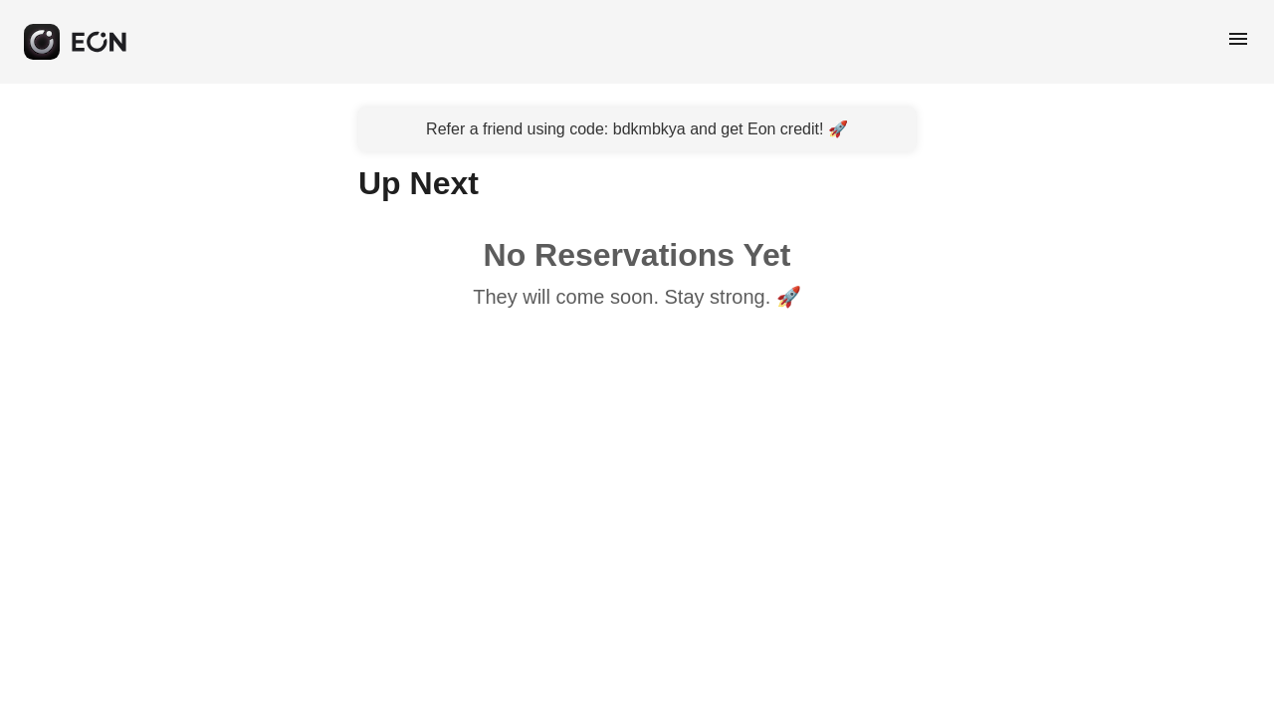
click at [1241, 31] on span "menu" at bounding box center [1239, 39] width 24 height 24
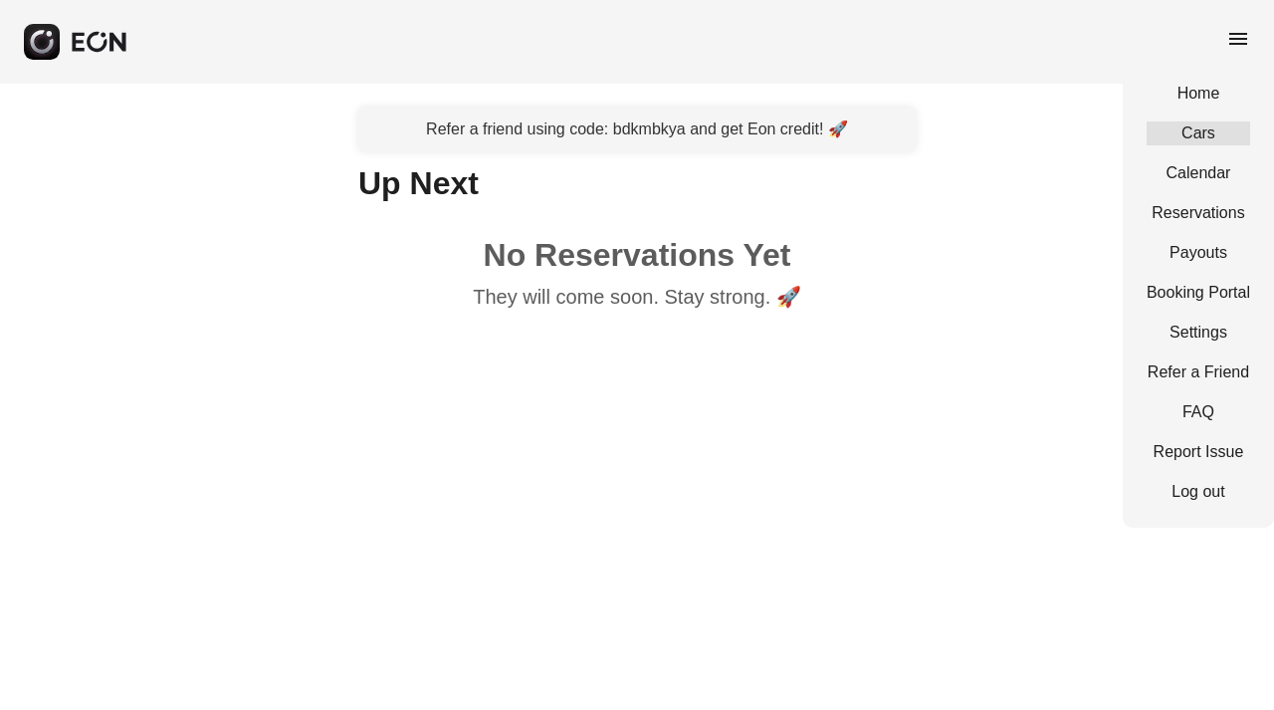
click at [1198, 124] on link "Cars" at bounding box center [1199, 133] width 104 height 24
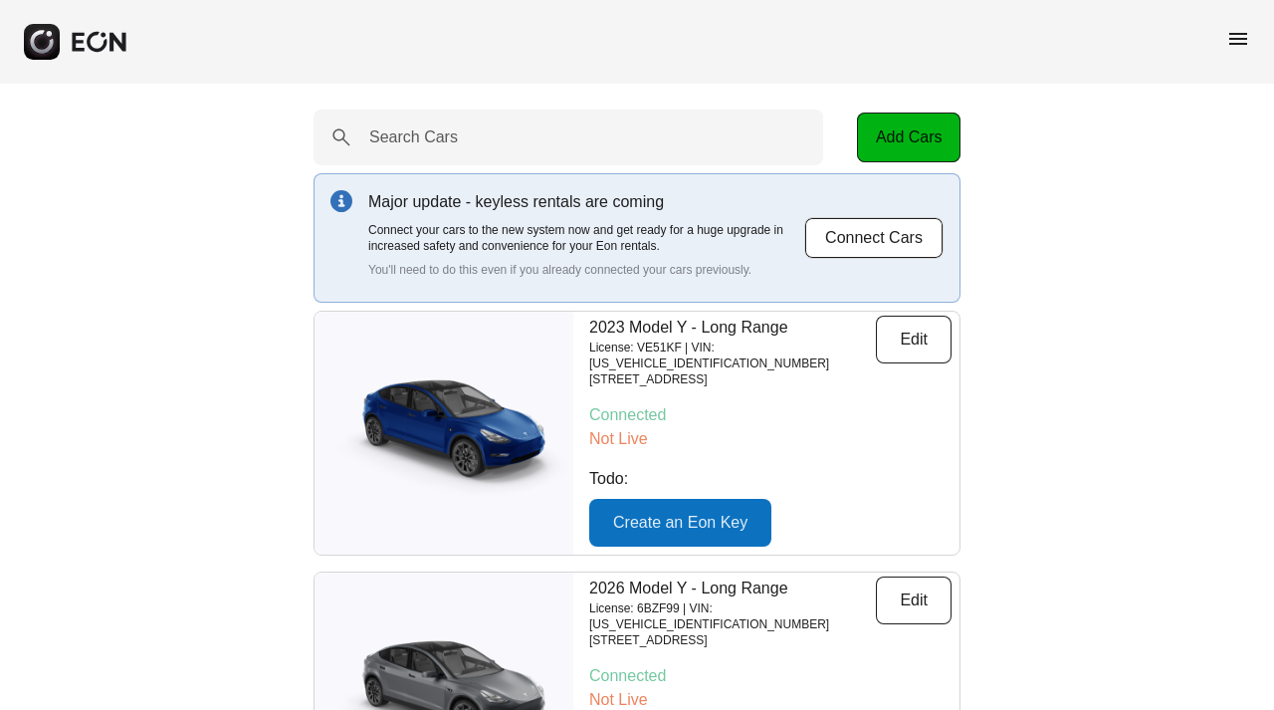
click at [1243, 38] on span "menu" at bounding box center [1239, 39] width 24 height 24
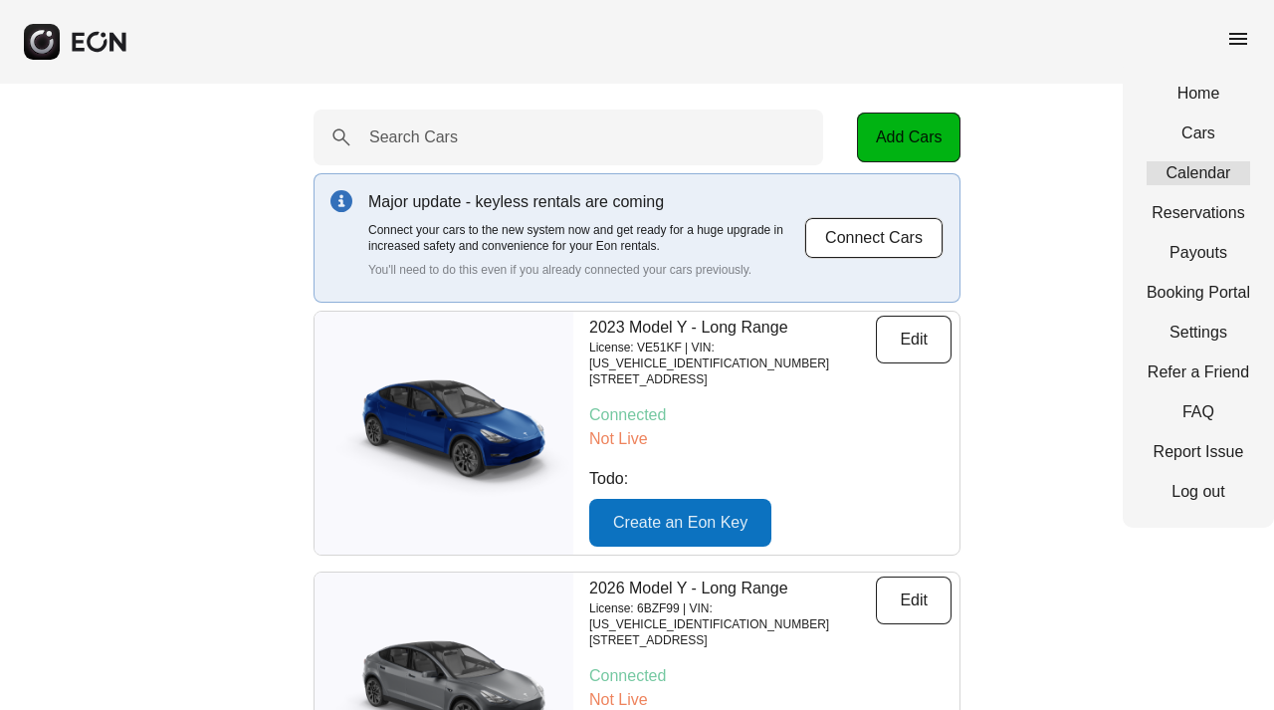
click at [1206, 175] on link "Calendar" at bounding box center [1199, 173] width 104 height 24
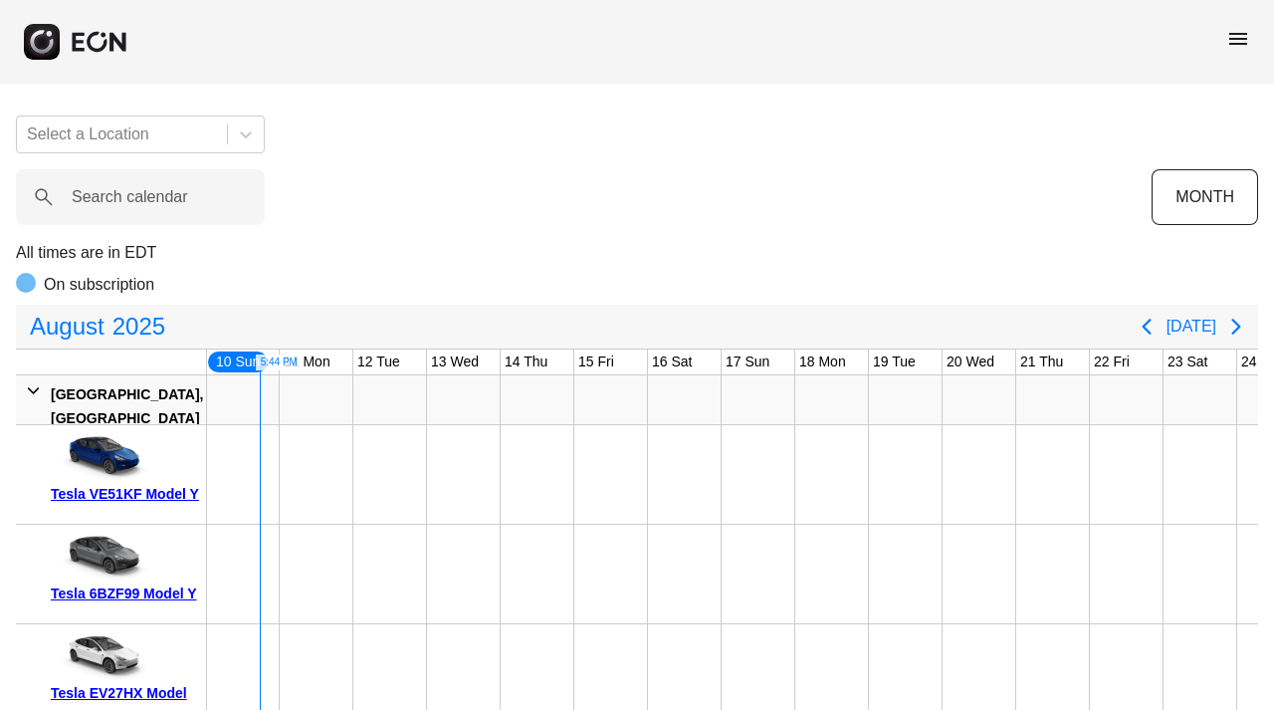
click at [148, 489] on div "Tesla VE51KF Model Y" at bounding box center [125, 494] width 148 height 24
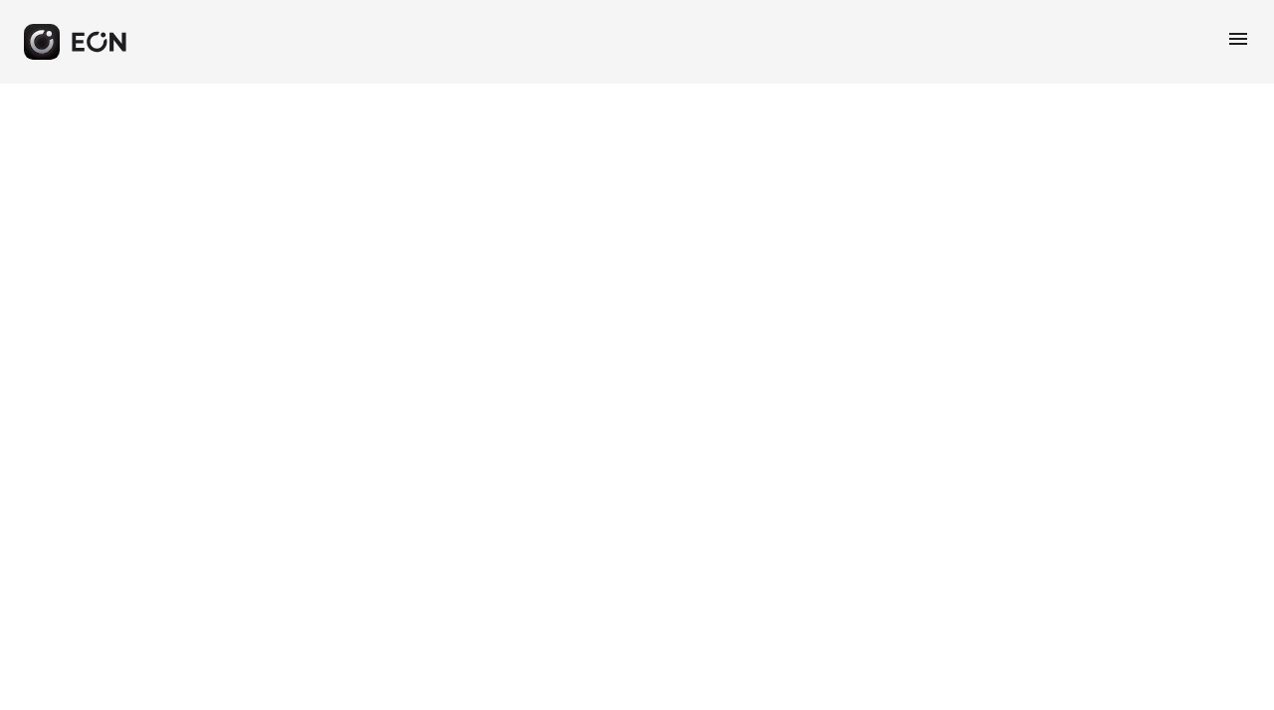
select select "**"
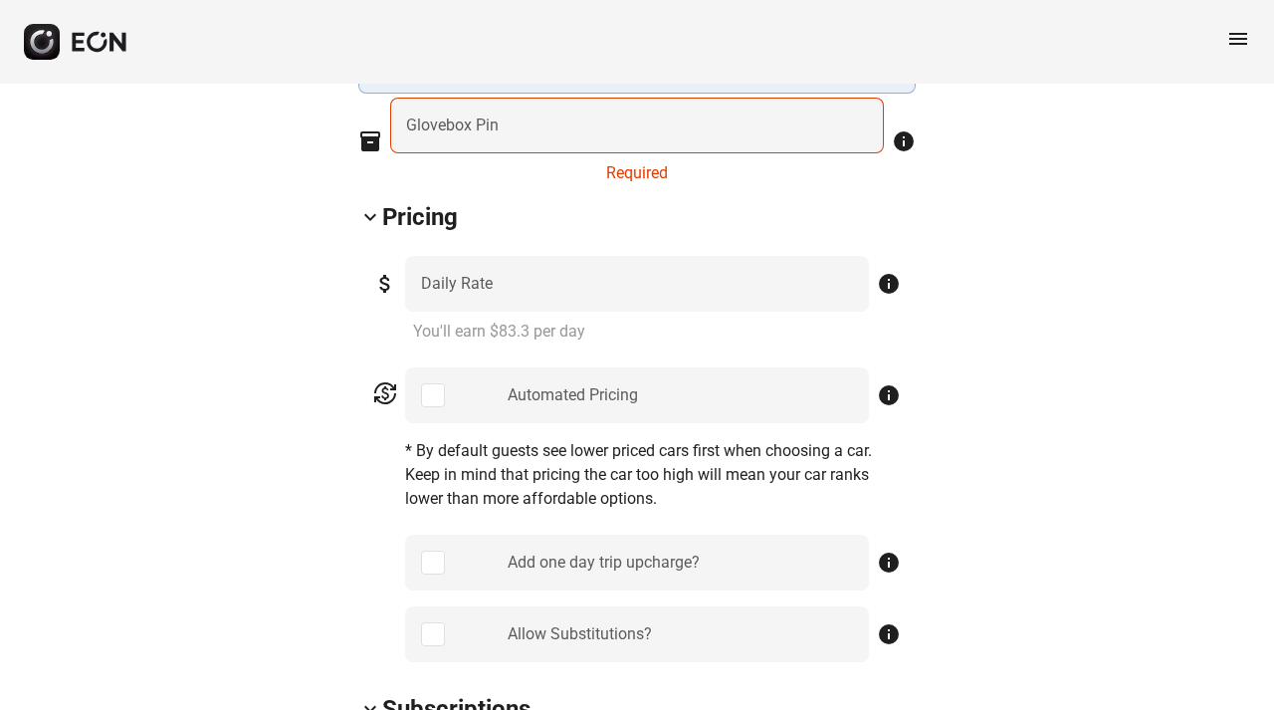
scroll to position [852, 0]
click at [409, 119] on label "Glovebox Pin" at bounding box center [452, 124] width 93 height 24
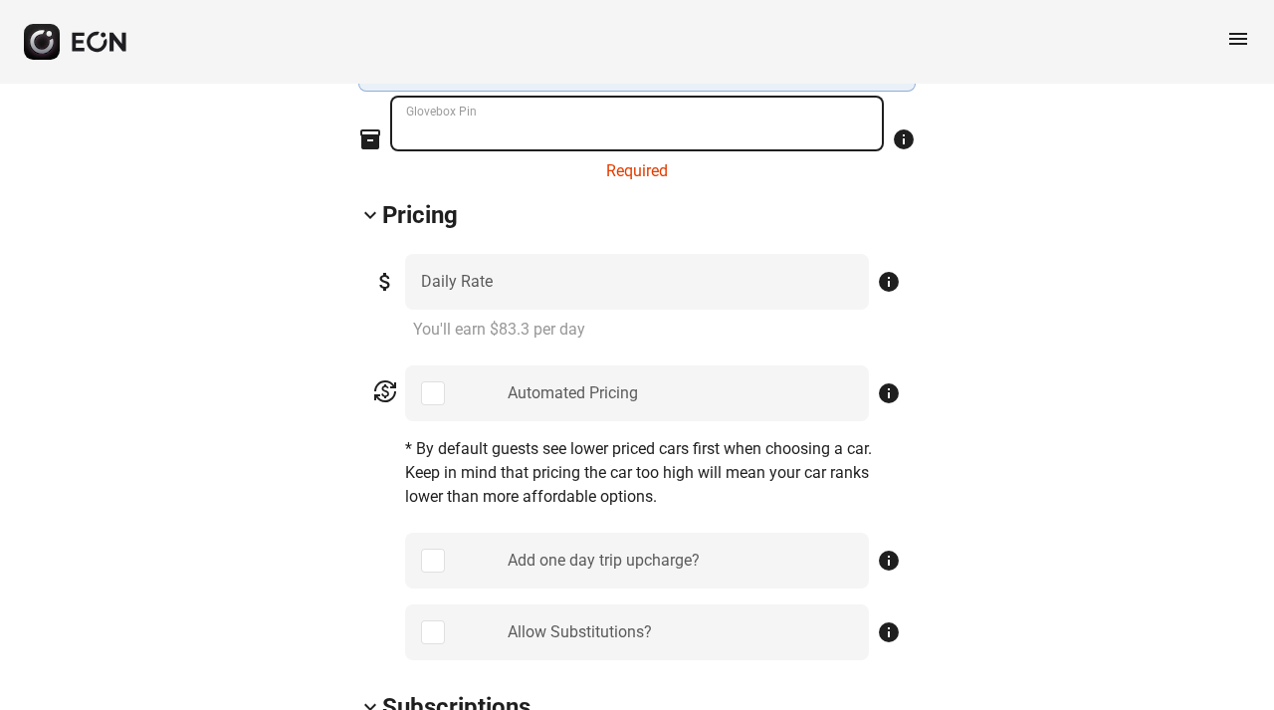
click at [409, 119] on Pin "Glovebox Pin" at bounding box center [637, 124] width 494 height 56
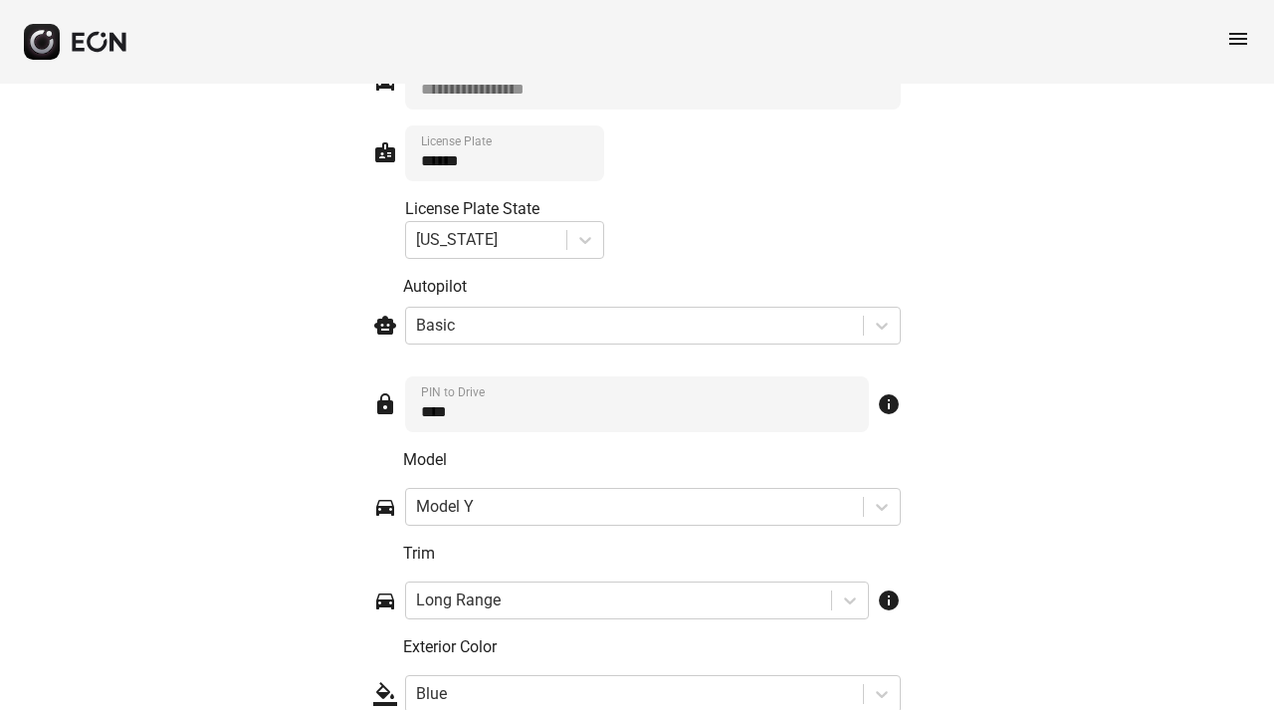
scroll to position [3196, 0]
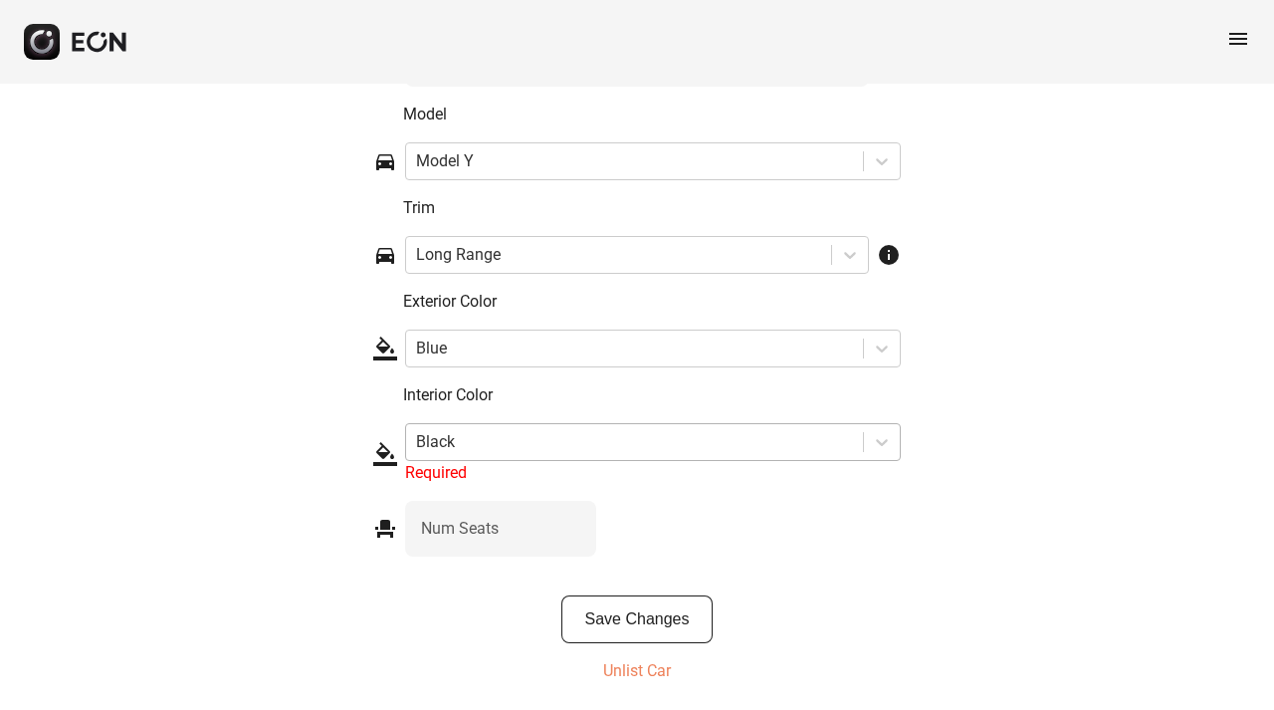
type Pin "****"
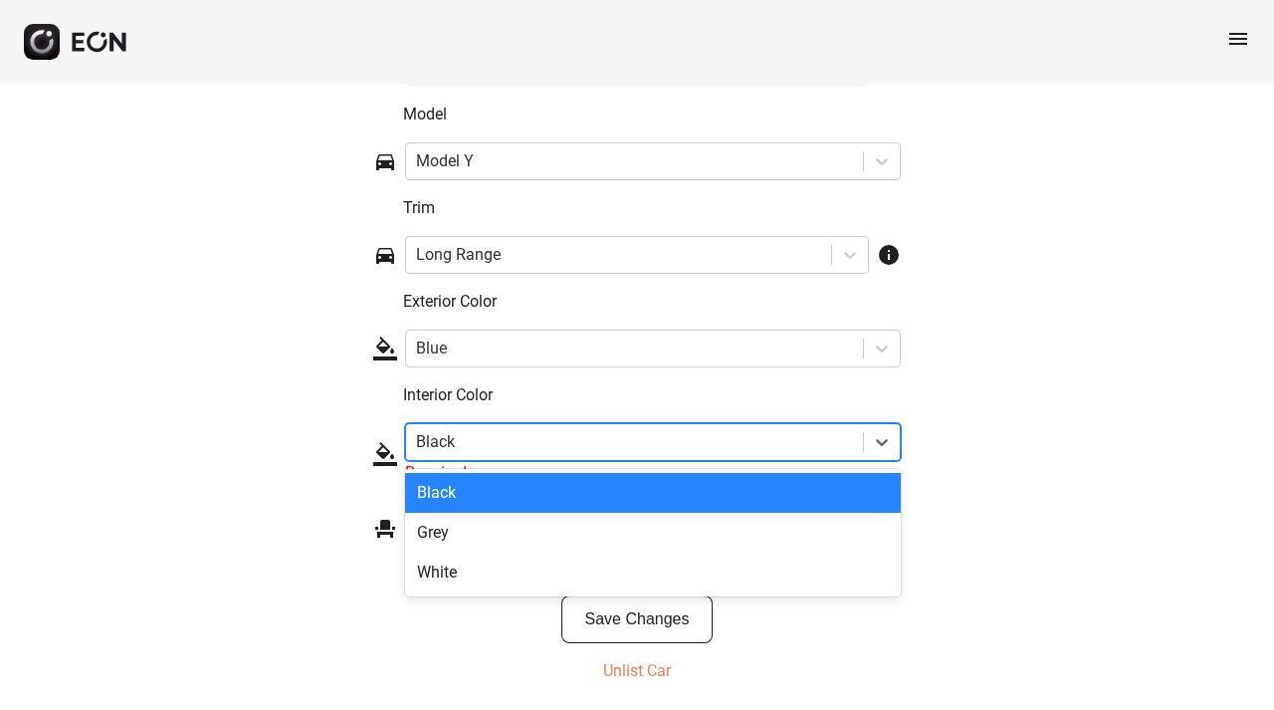
click at [498, 436] on div at bounding box center [634, 442] width 437 height 28
click at [453, 494] on div "Black" at bounding box center [653, 493] width 496 height 40
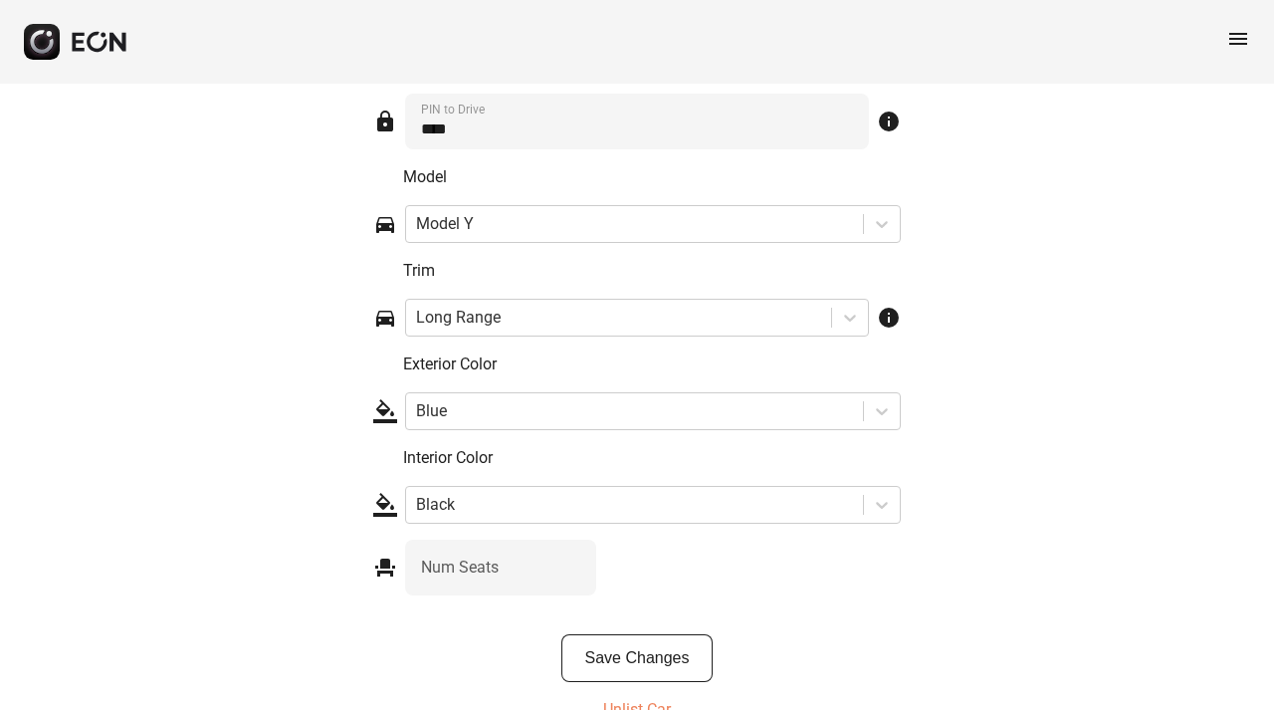
scroll to position [3172, 0]
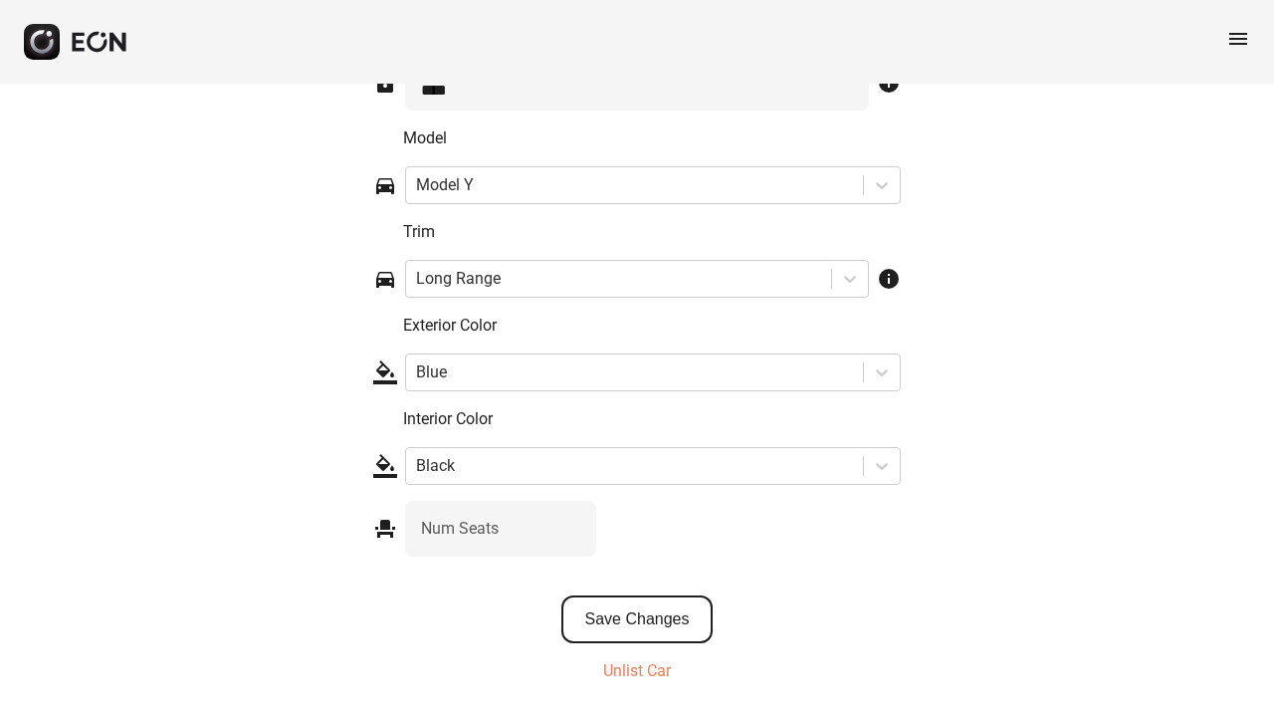
click at [655, 612] on button "Save Changes" at bounding box center [638, 619] width 152 height 48
click at [1231, 38] on span "menu" at bounding box center [1239, 39] width 24 height 24
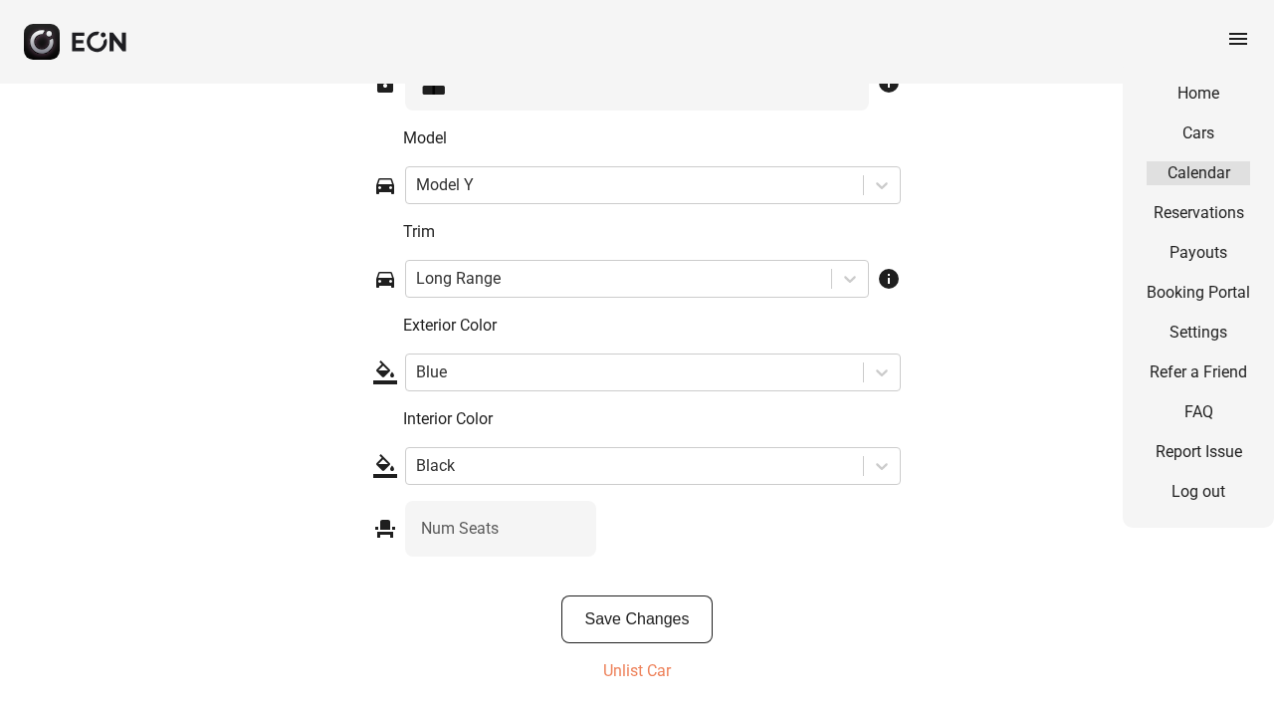
click at [1205, 176] on link "Calendar" at bounding box center [1199, 173] width 104 height 24
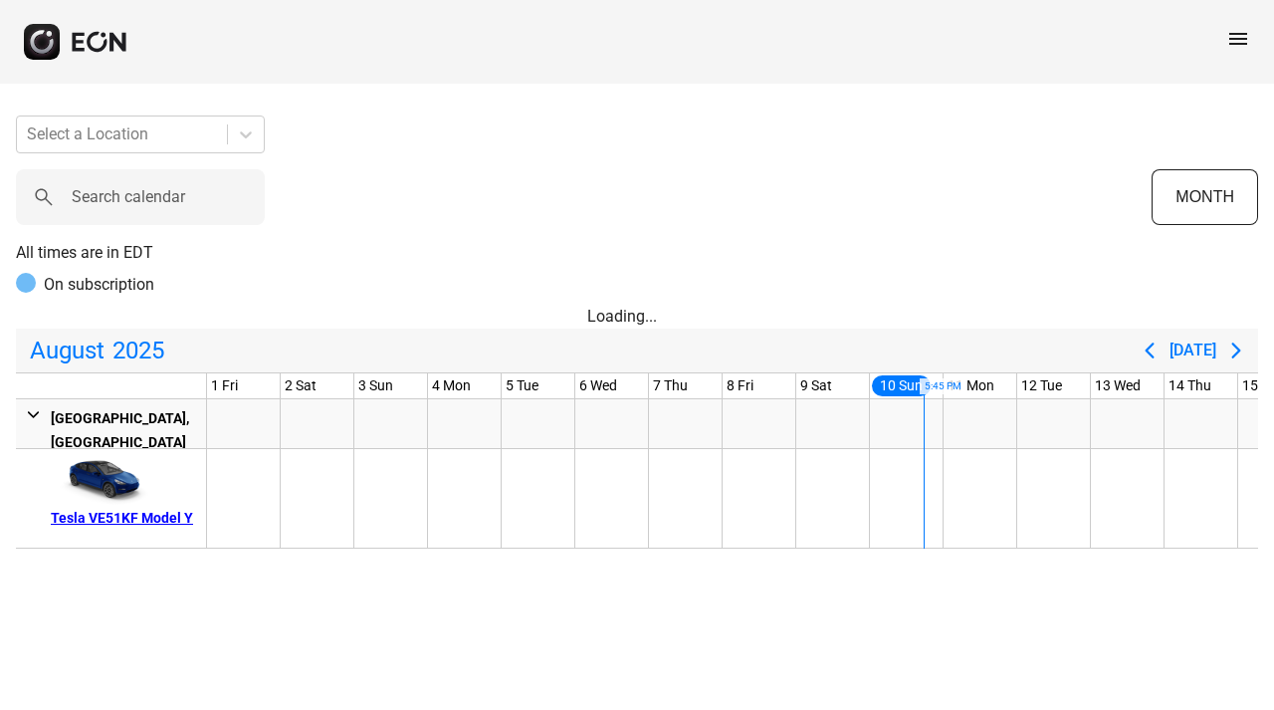
scroll to position [0, 664]
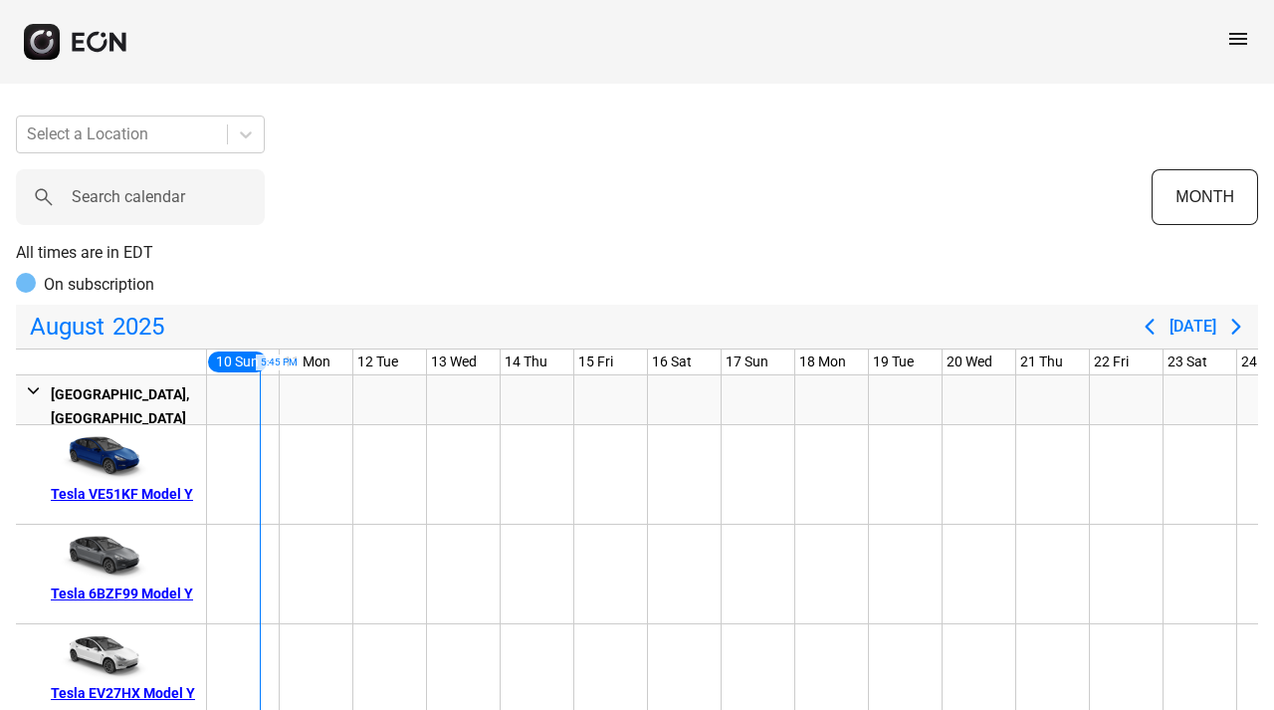
click at [139, 592] on div "Tesla 6BZF99 Model Y" at bounding box center [125, 593] width 148 height 24
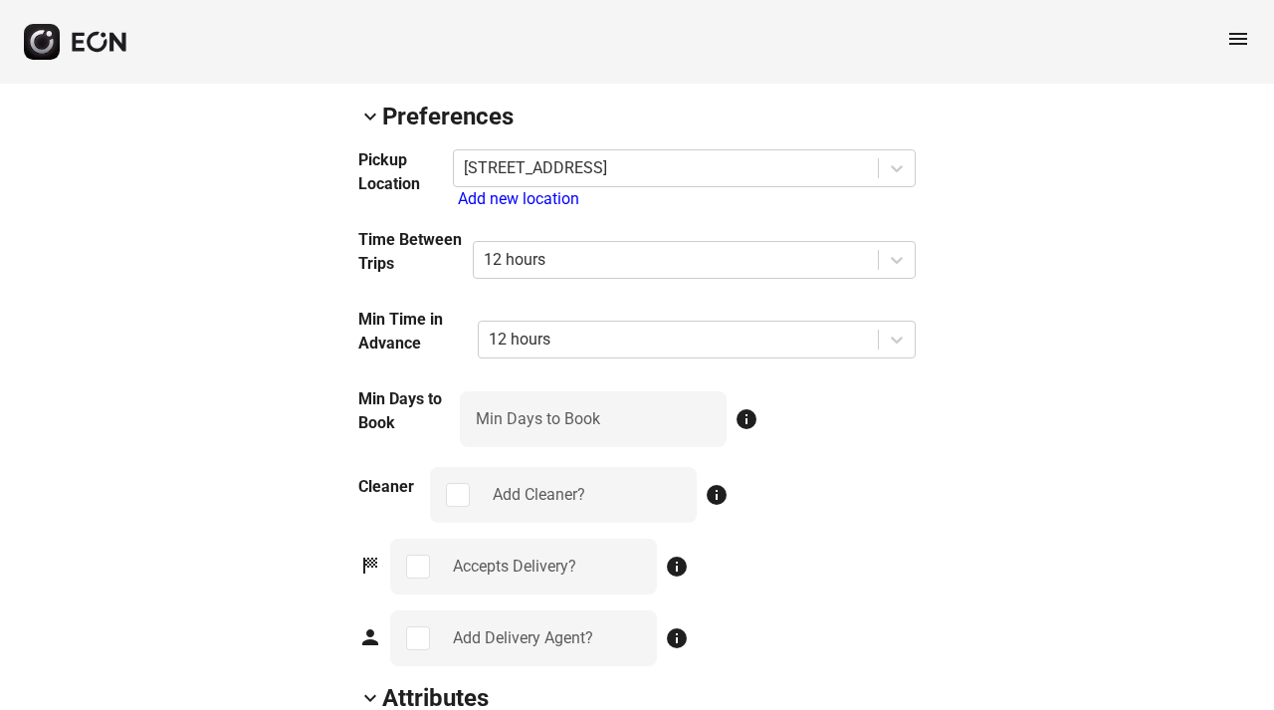
scroll to position [2035, 0]
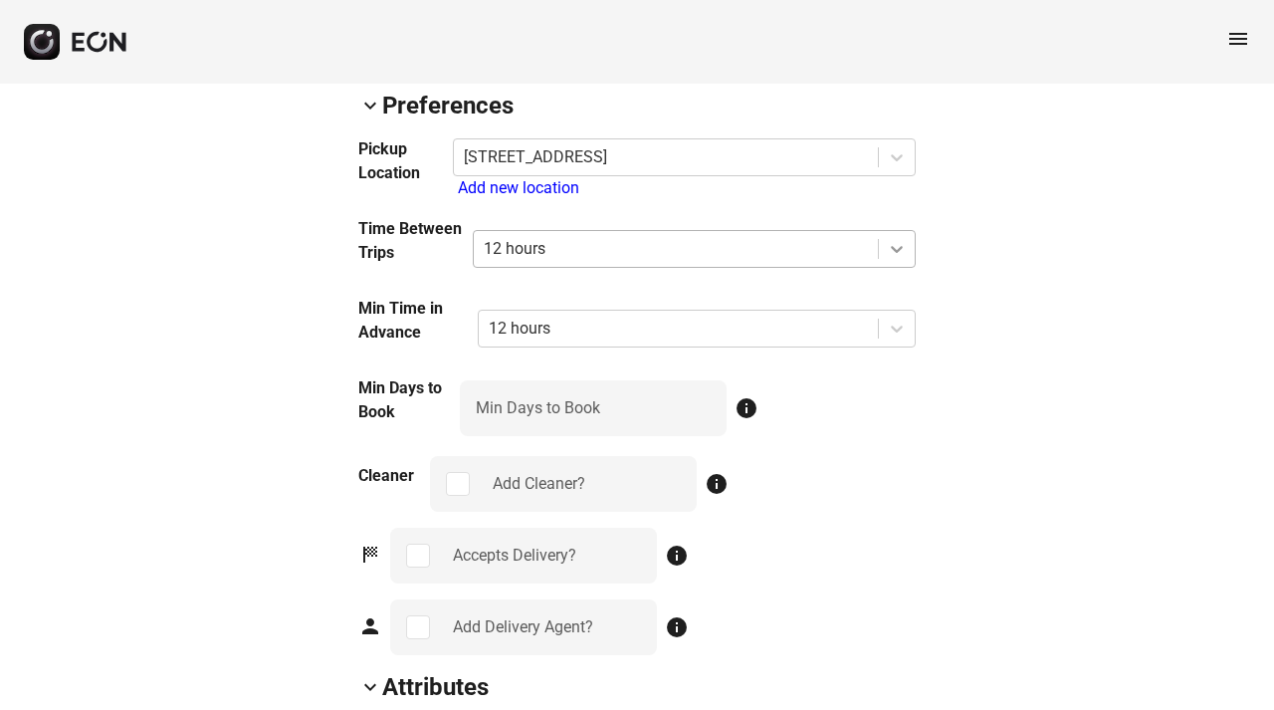
click at [899, 246] on icon at bounding box center [897, 249] width 20 height 20
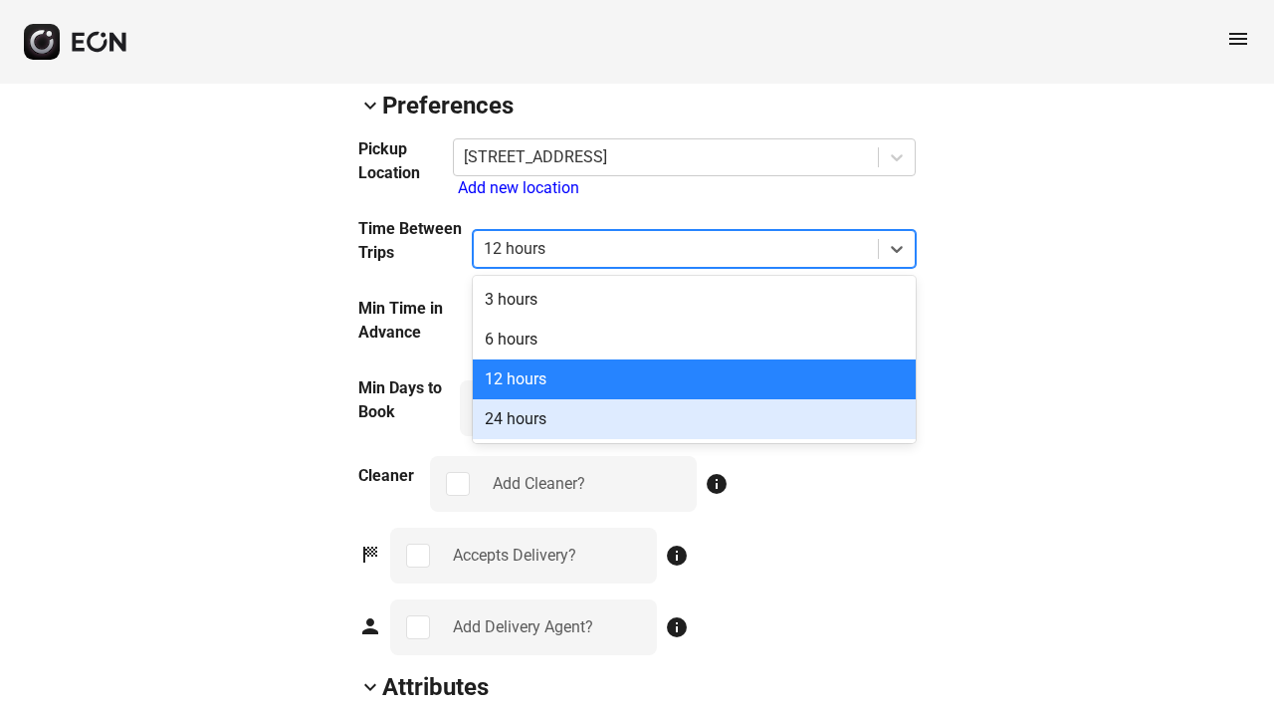
click at [594, 425] on div "24 hours" at bounding box center [694, 419] width 443 height 40
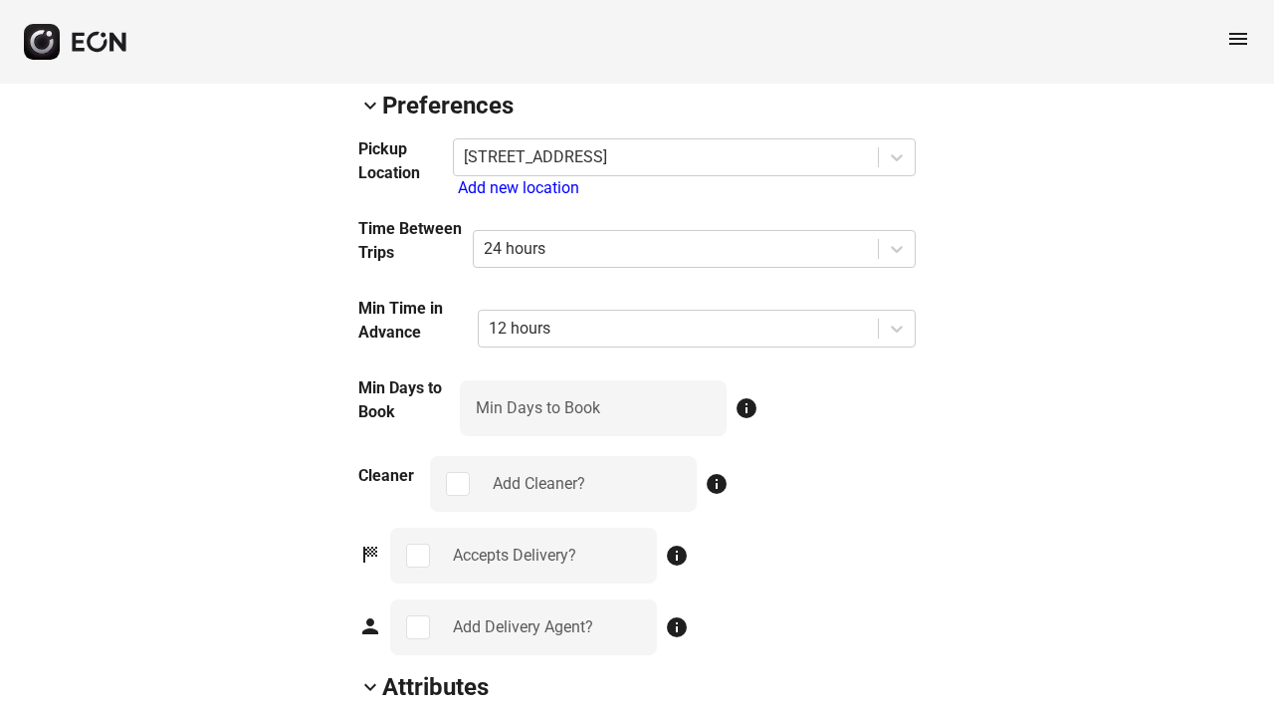
click at [897, 334] on icon at bounding box center [897, 329] width 20 height 20
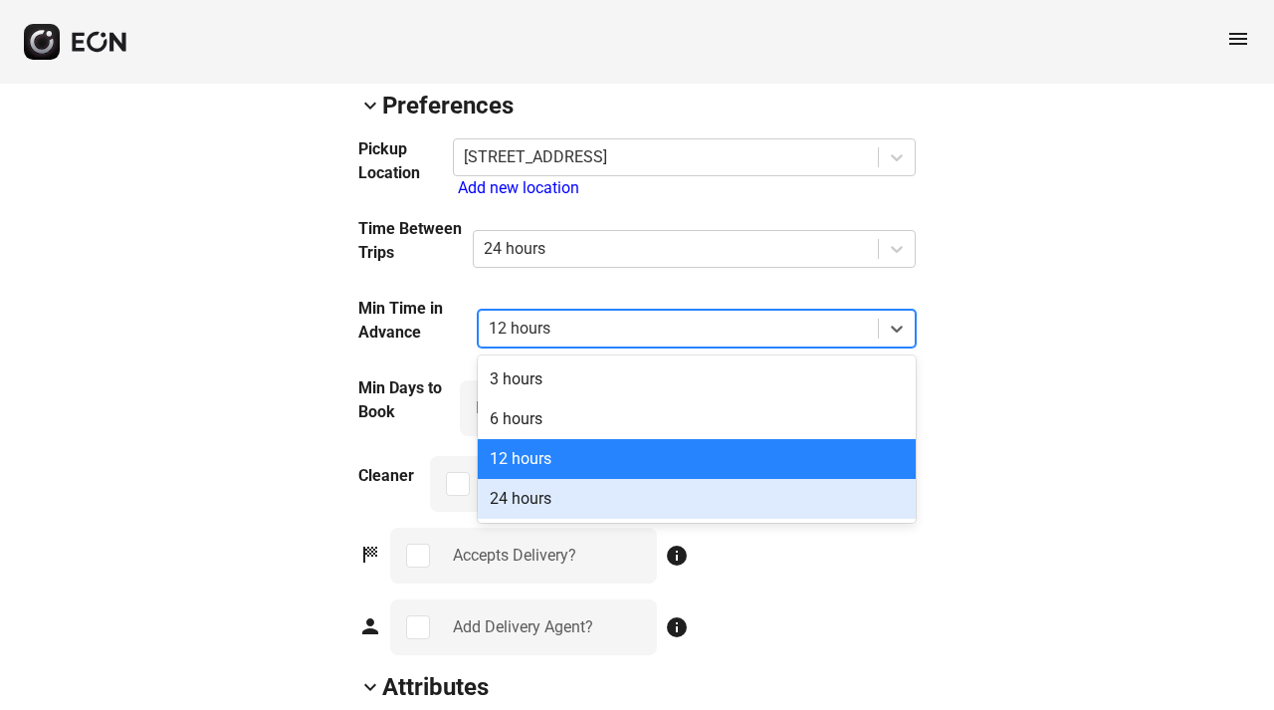
click at [560, 498] on div "24 hours" at bounding box center [697, 499] width 438 height 40
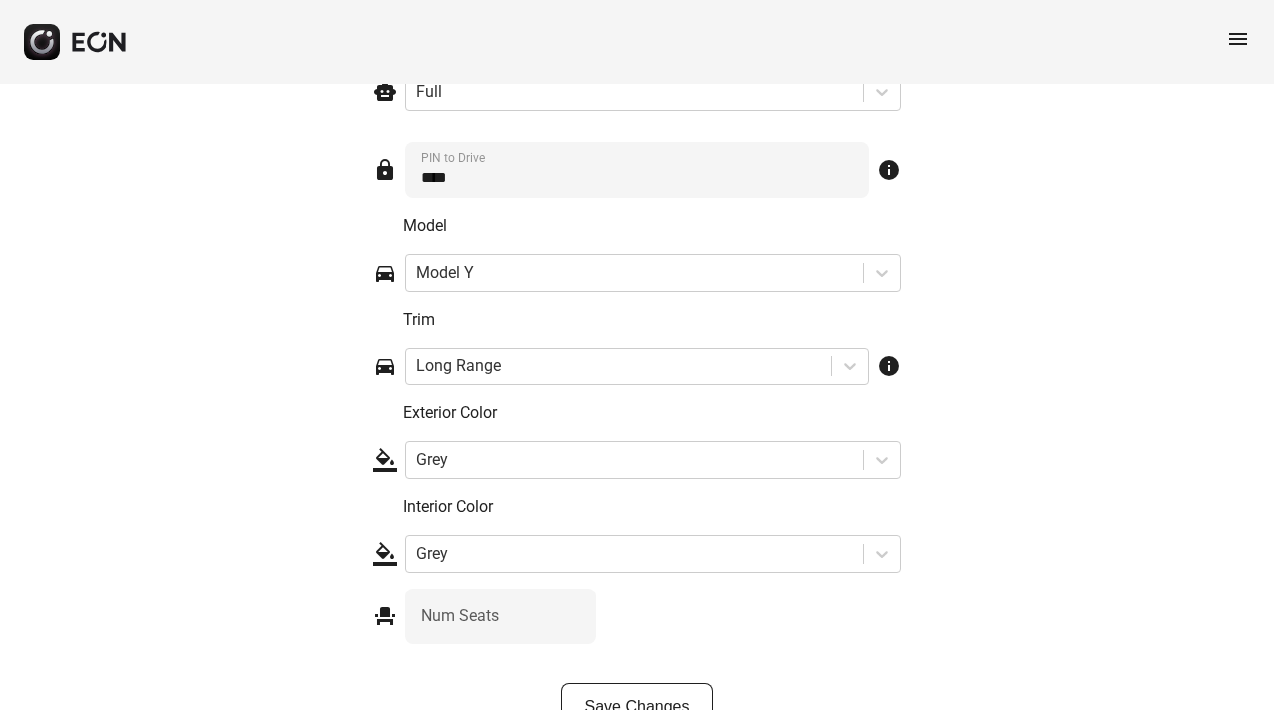
scroll to position [3029, 0]
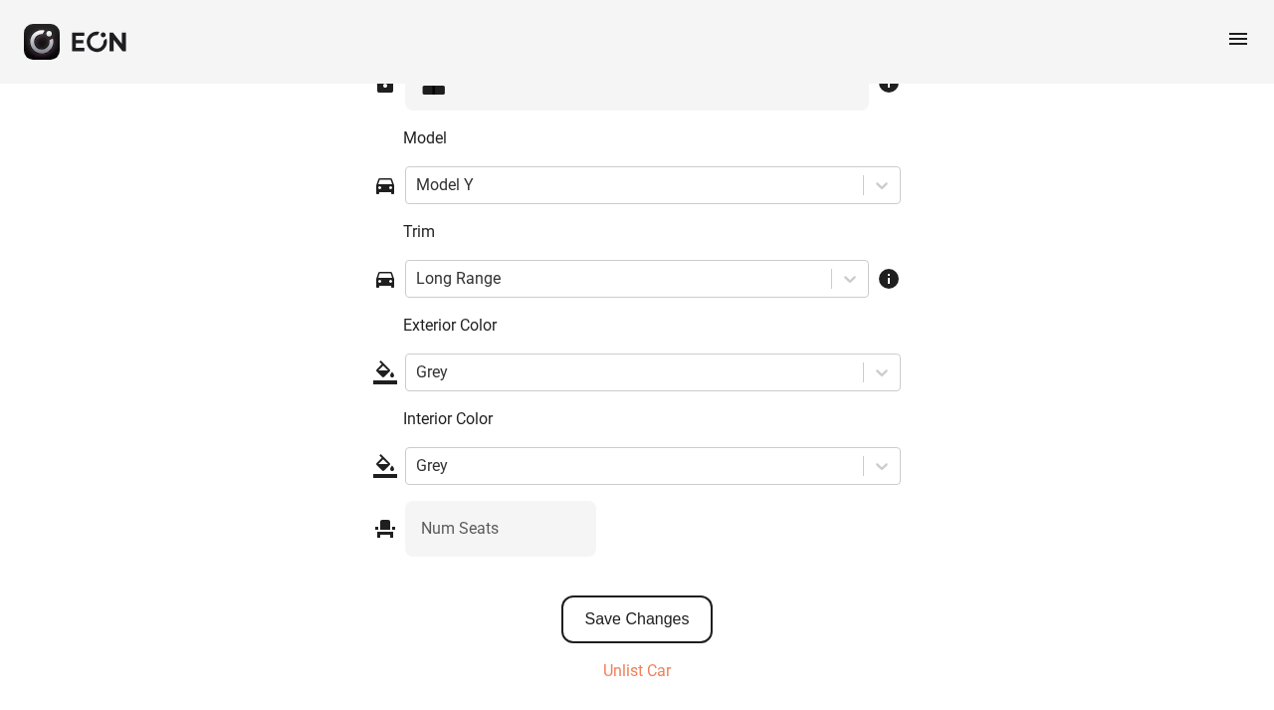
click at [644, 627] on button "Save Changes" at bounding box center [638, 619] width 152 height 48
click at [1237, 35] on span "menu" at bounding box center [1239, 39] width 24 height 24
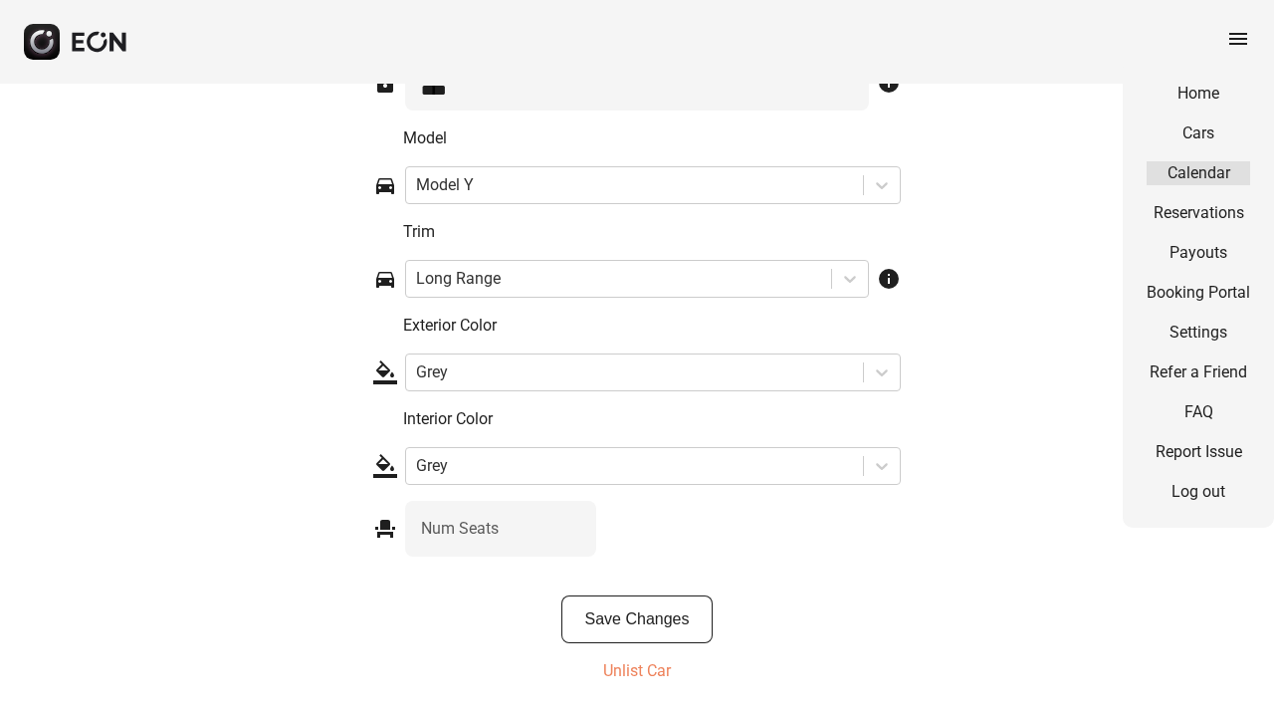
click at [1211, 173] on link "Calendar" at bounding box center [1199, 173] width 104 height 24
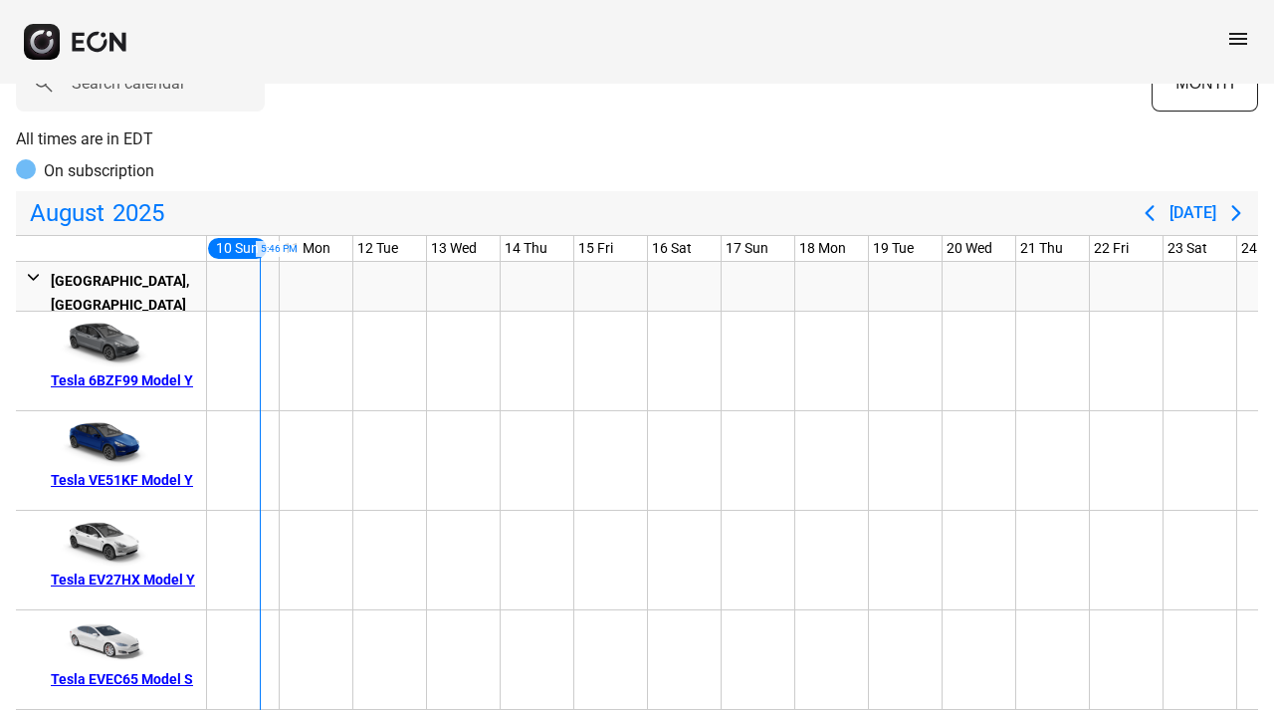
scroll to position [129, 0]
click at [147, 567] on div "Tesla EV27HX Model Y" at bounding box center [125, 579] width 148 height 24
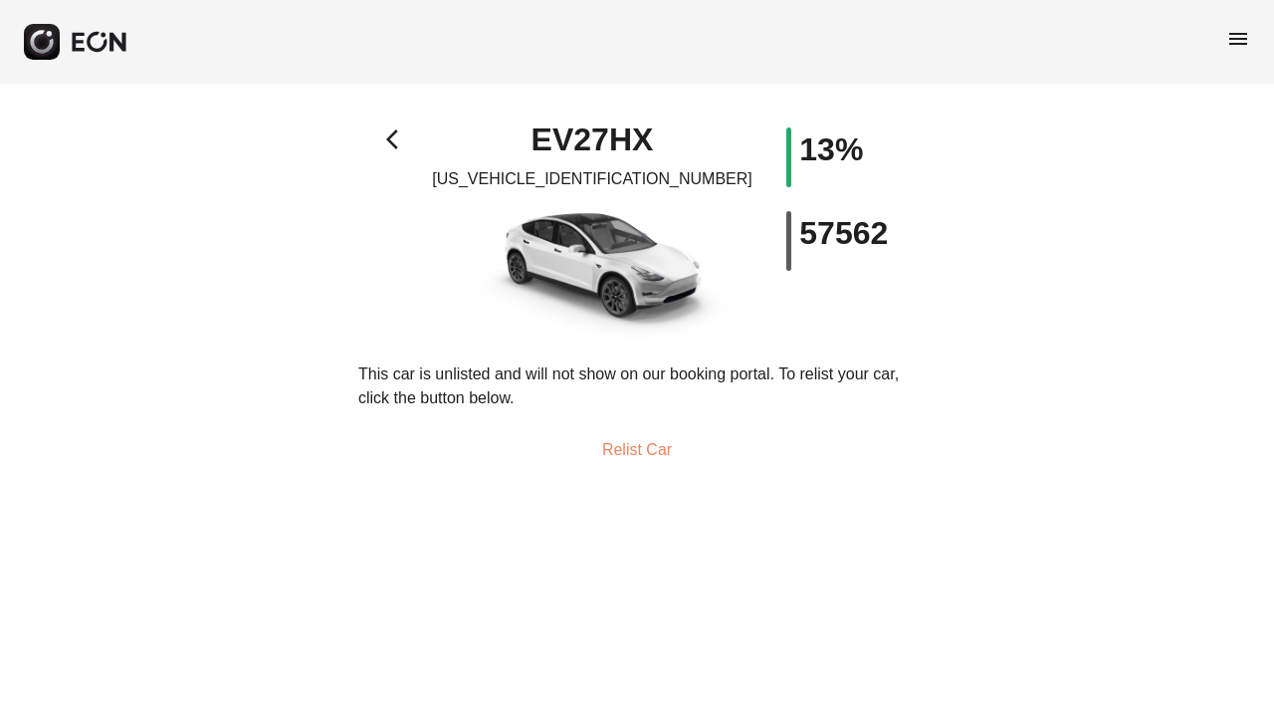
click at [1237, 41] on span "menu" at bounding box center [1239, 39] width 24 height 24
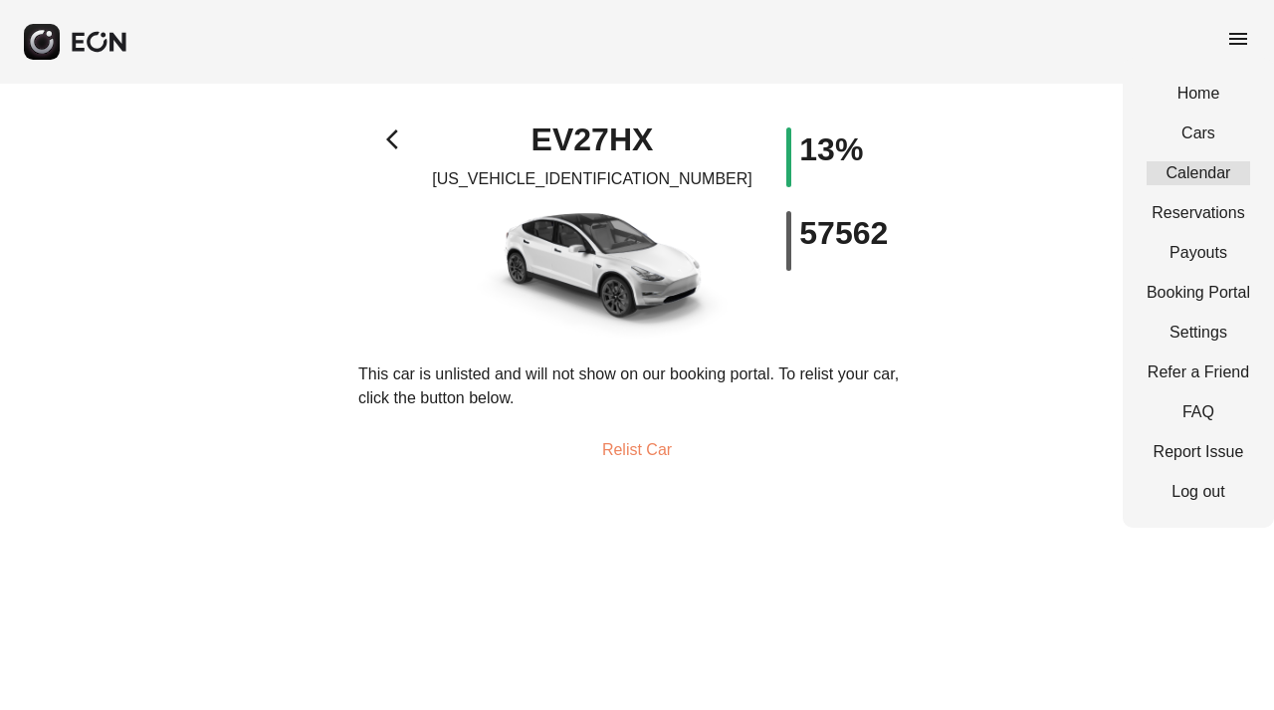
click at [1207, 167] on link "Calendar" at bounding box center [1199, 173] width 104 height 24
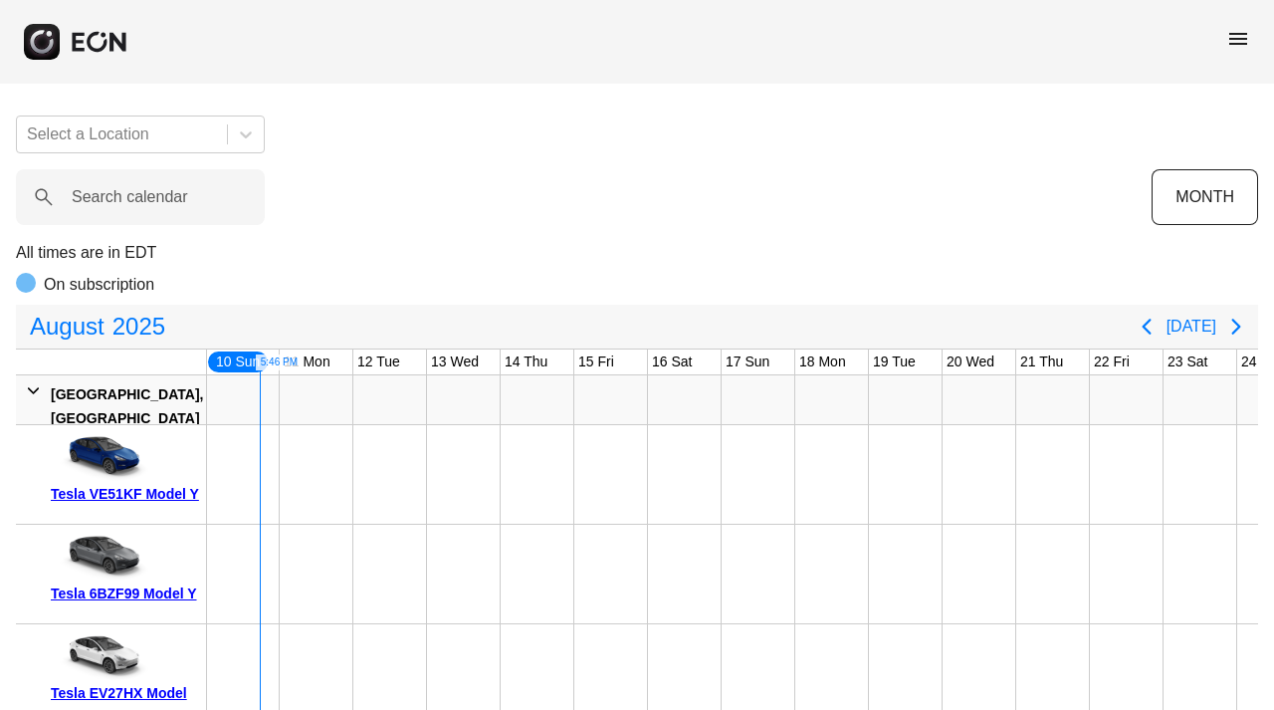
scroll to position [129, 0]
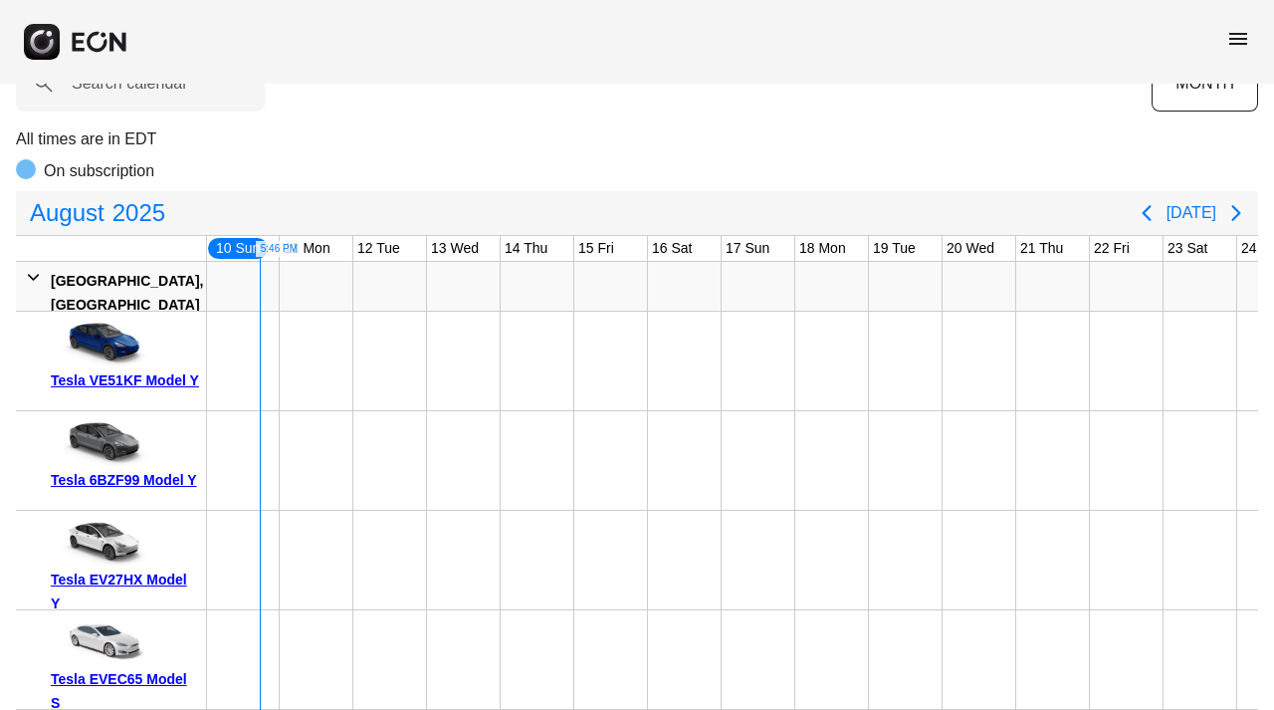
click at [116, 667] on div "Tesla EVEC65 Model S" at bounding box center [125, 691] width 148 height 48
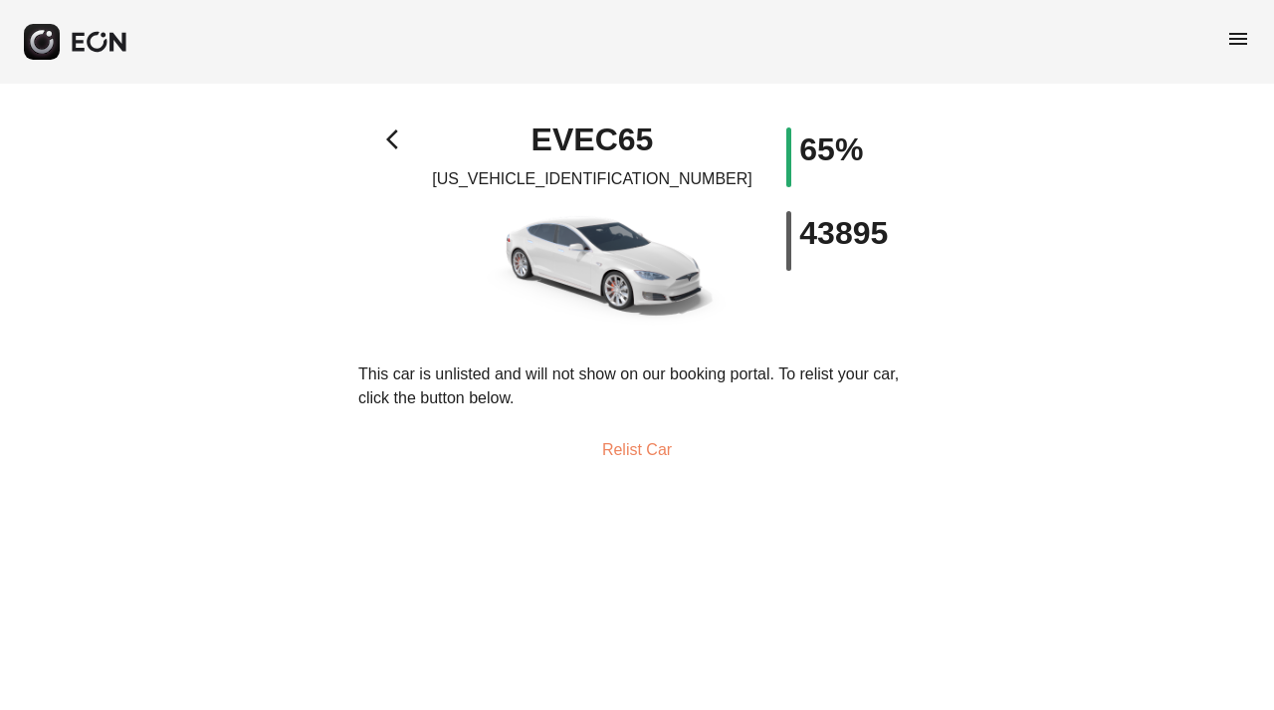
click at [648, 446] on button "Relist Car" at bounding box center [636, 450] width 117 height 48
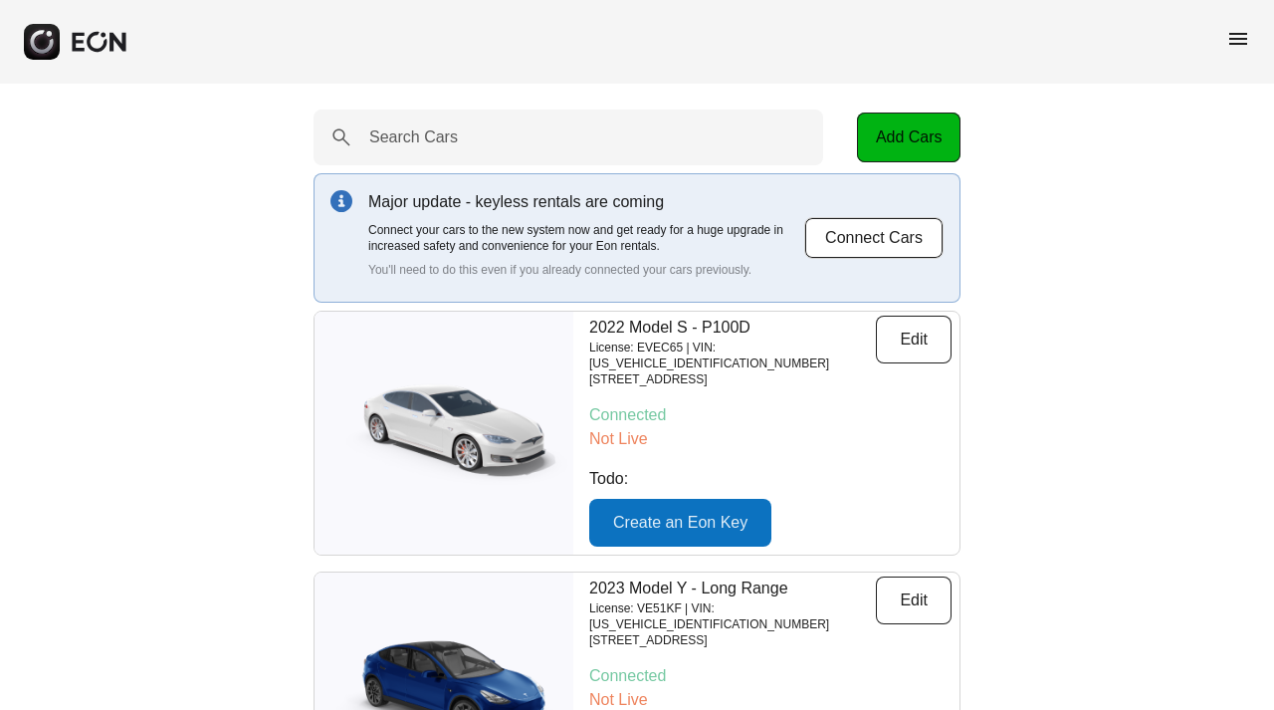
click at [1237, 34] on span "menu" at bounding box center [1239, 39] width 24 height 24
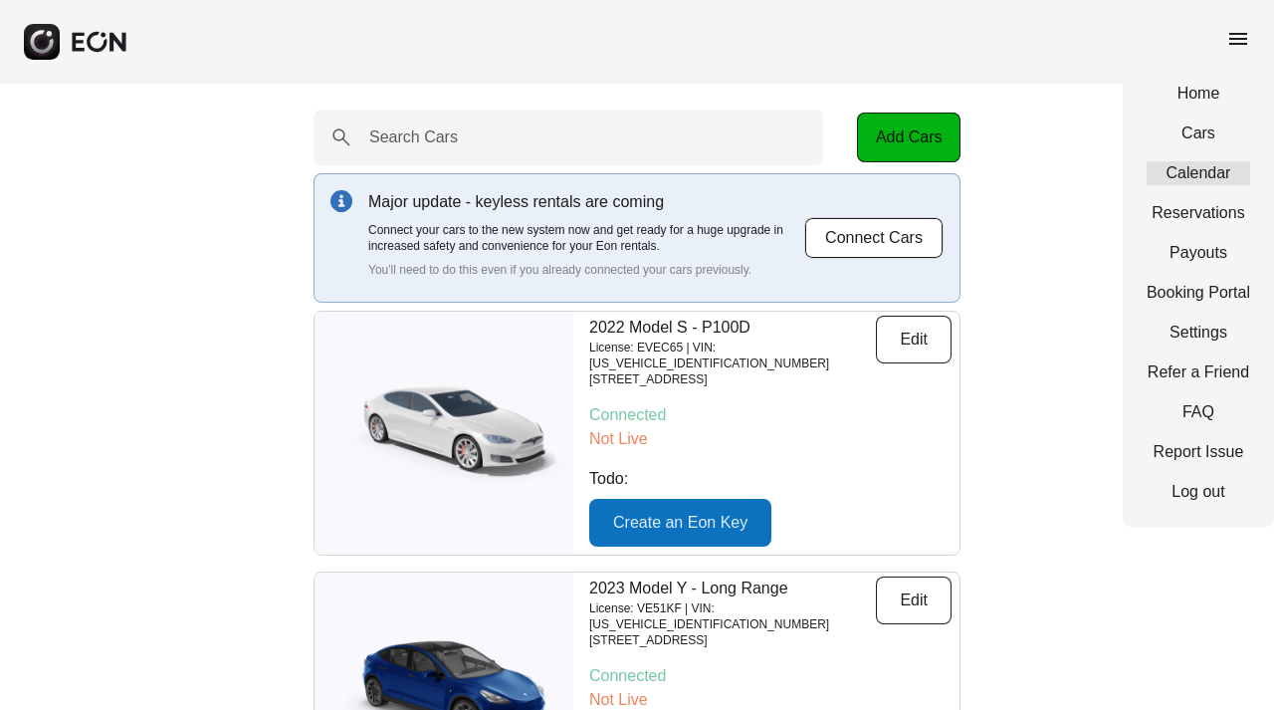
click at [1207, 168] on link "Calendar" at bounding box center [1199, 173] width 104 height 24
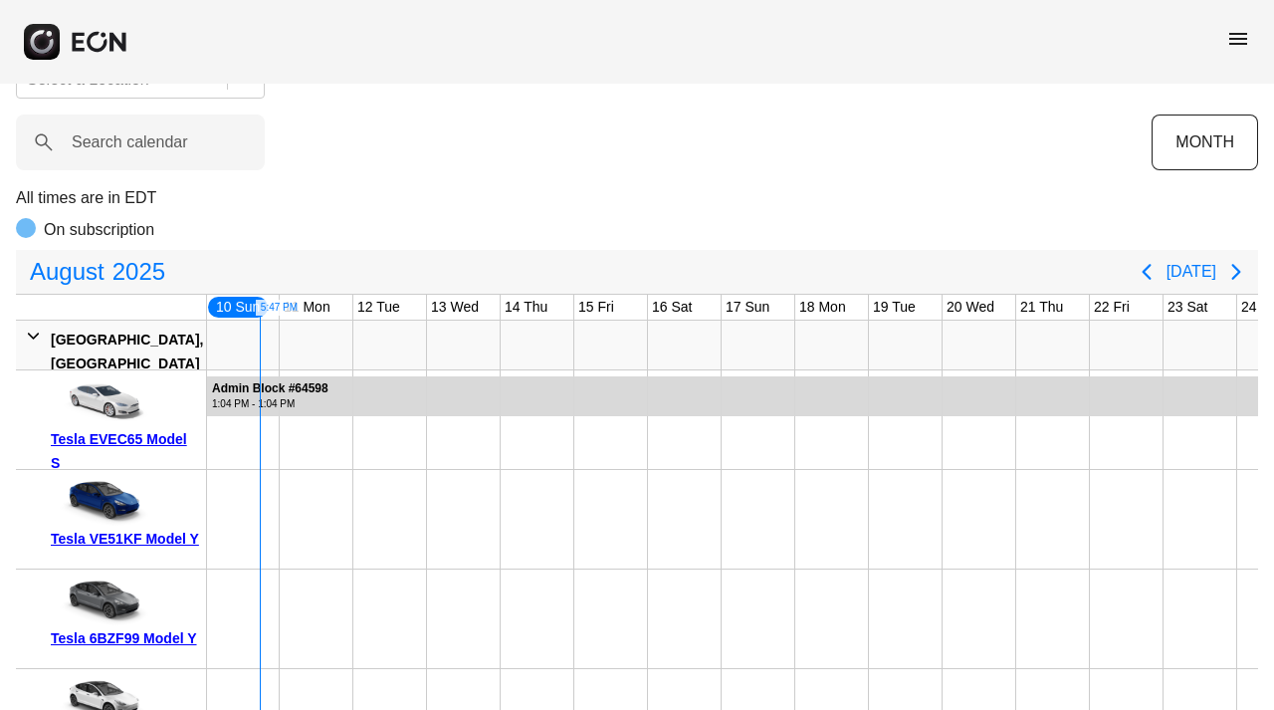
scroll to position [129, 0]
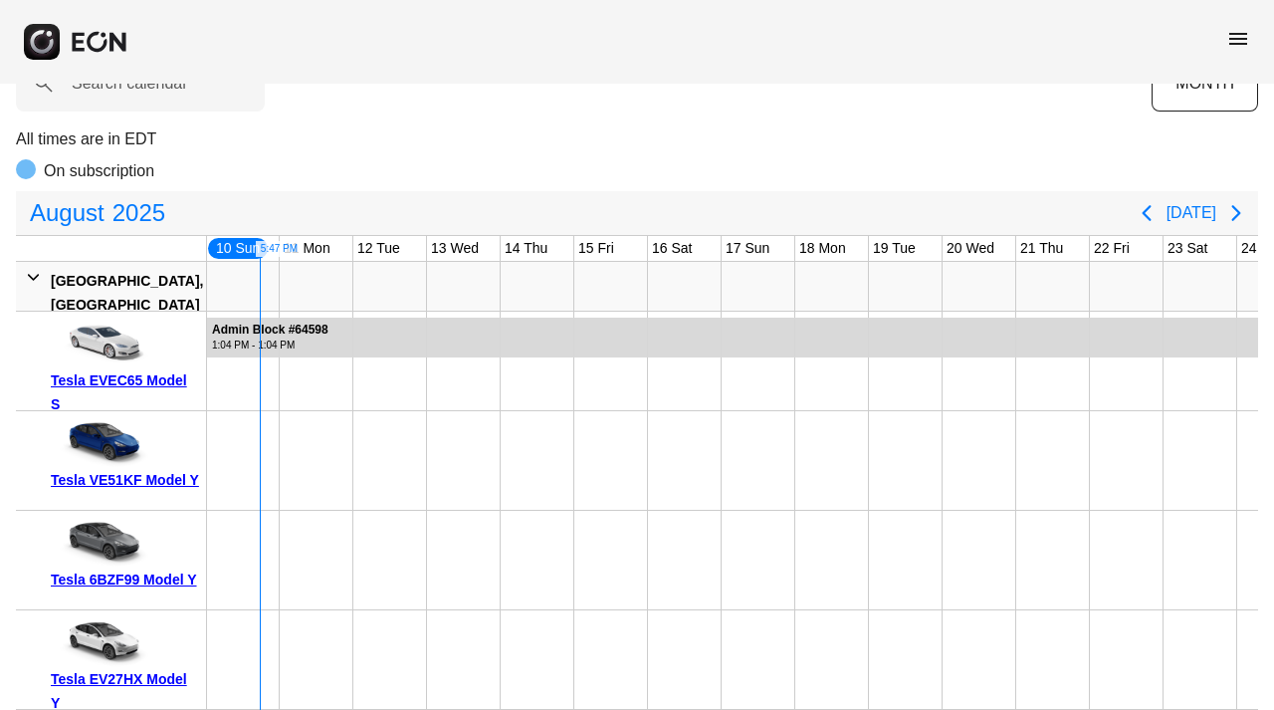
click at [137, 368] on div "Tesla EVEC65 Model S" at bounding box center [125, 392] width 148 height 48
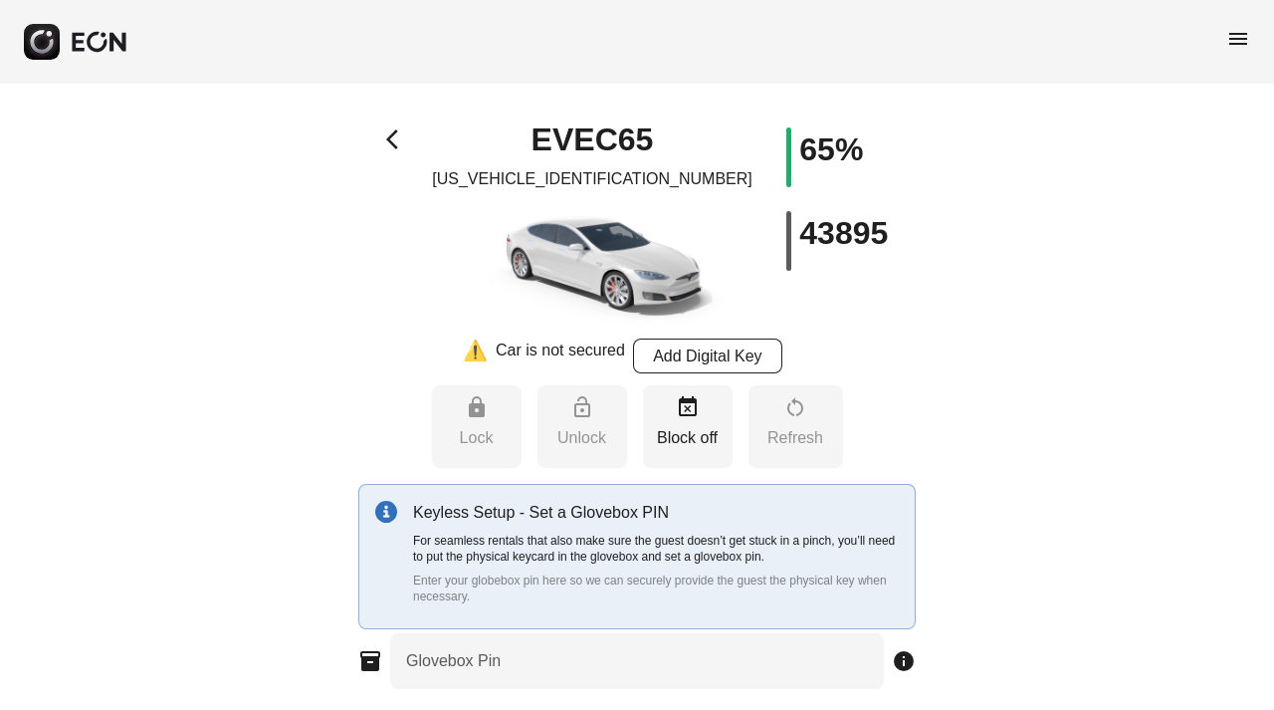
select select "**"
type Rate "***"
type Book "*"
type Plate "******"
type Drive "****"
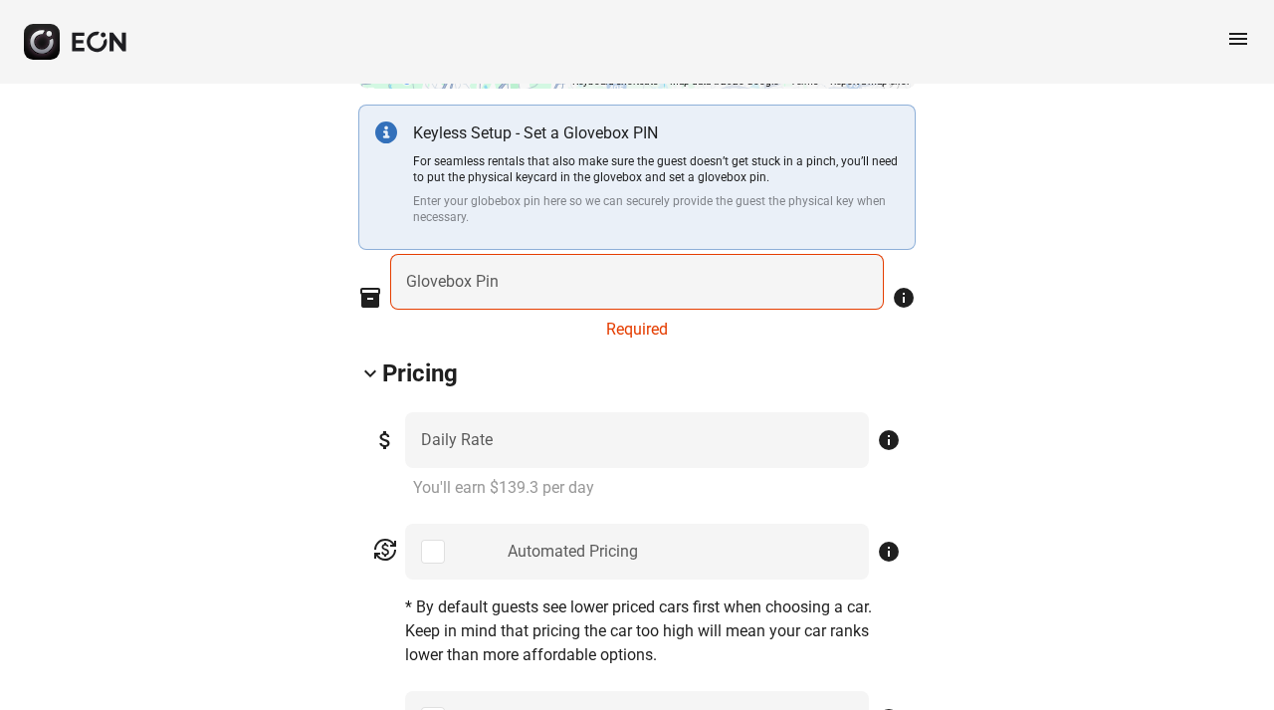
scroll to position [701, 0]
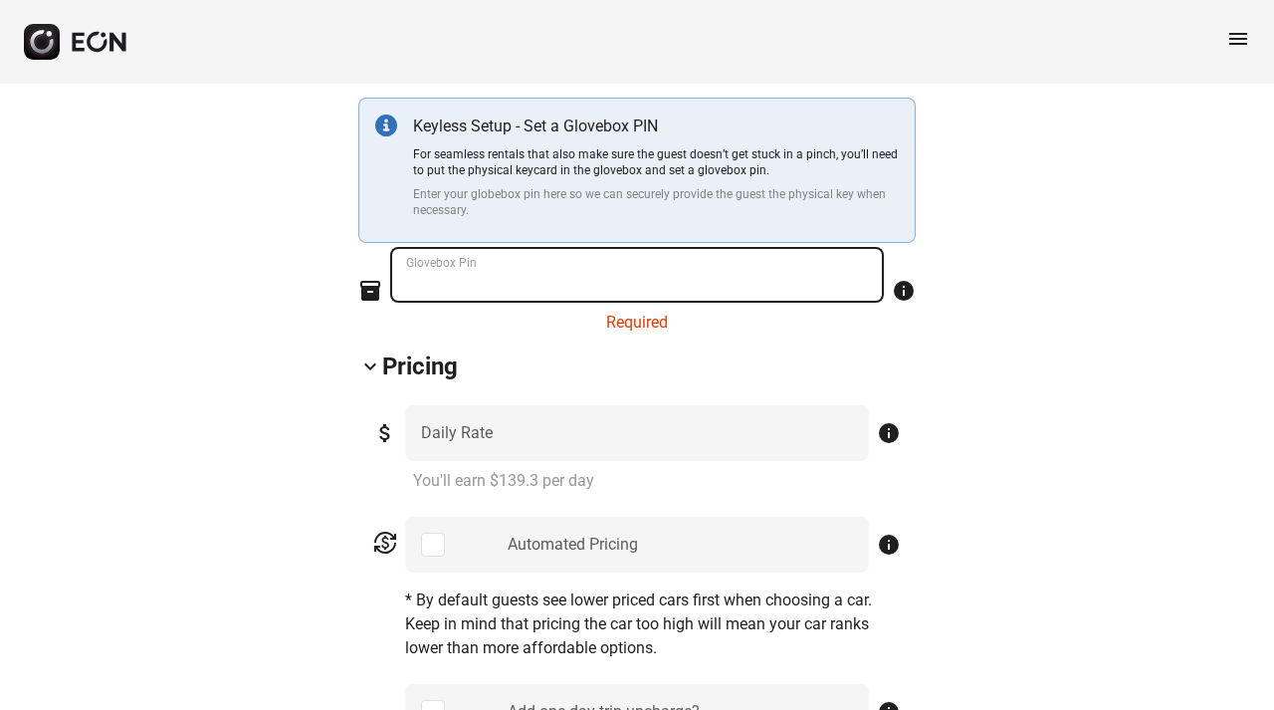
click at [413, 261] on div "Glovebox Pin" at bounding box center [637, 275] width 494 height 56
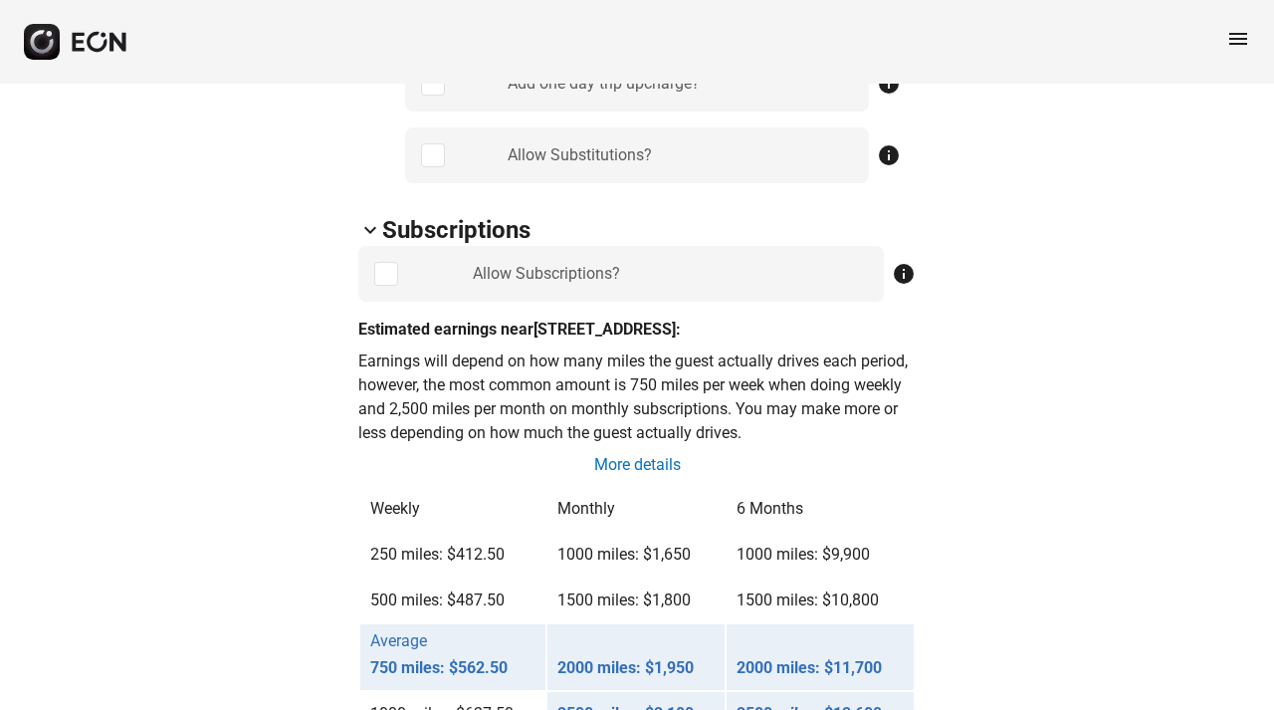
scroll to position [1303, 0]
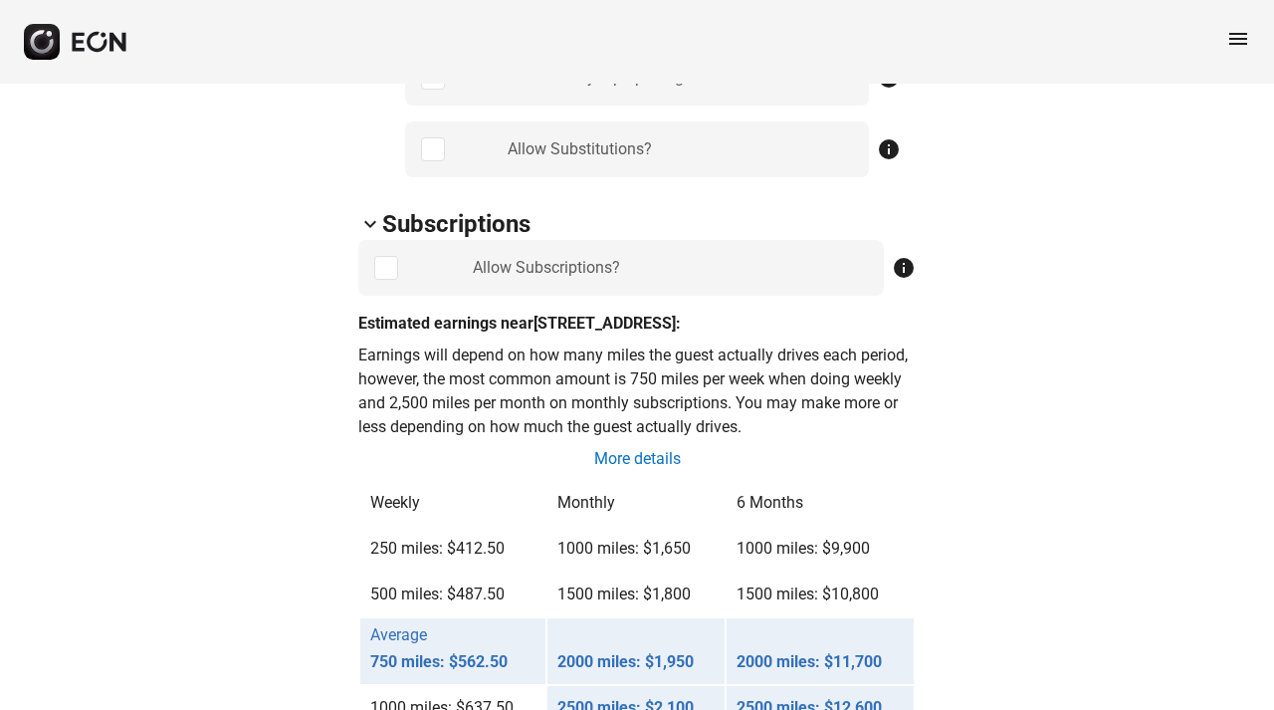
type Pin "****"
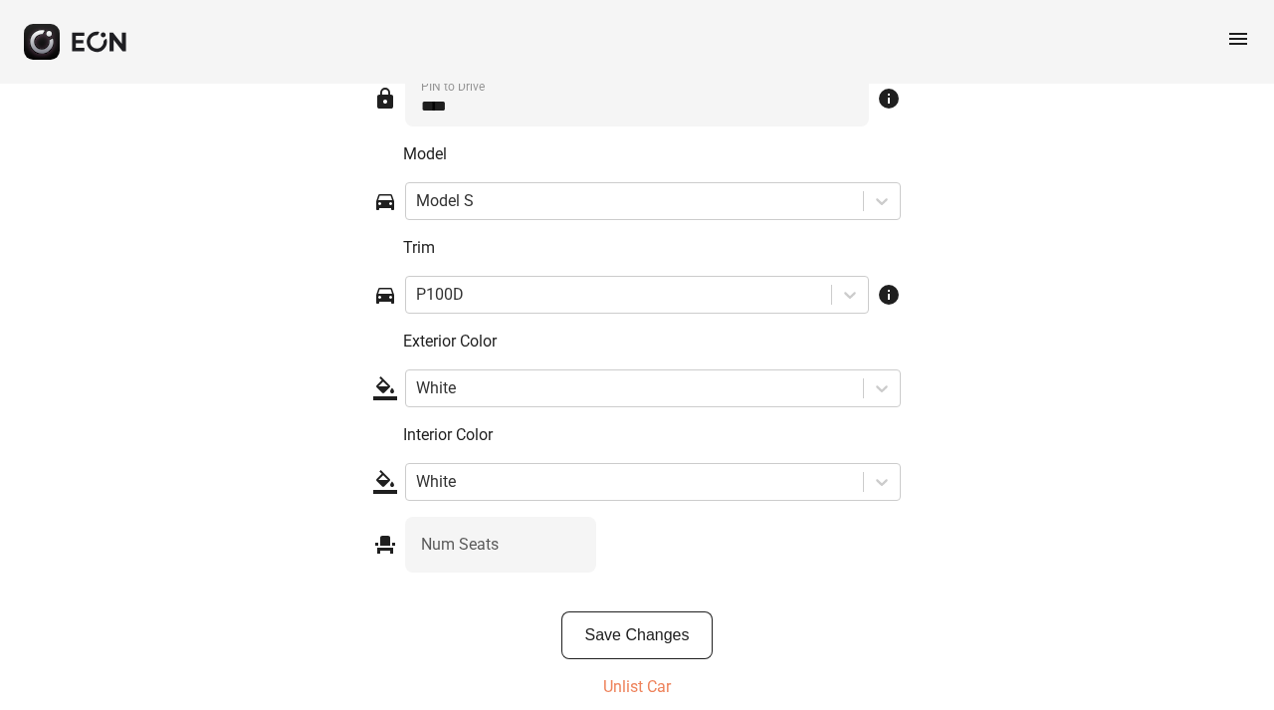
scroll to position [3106, 0]
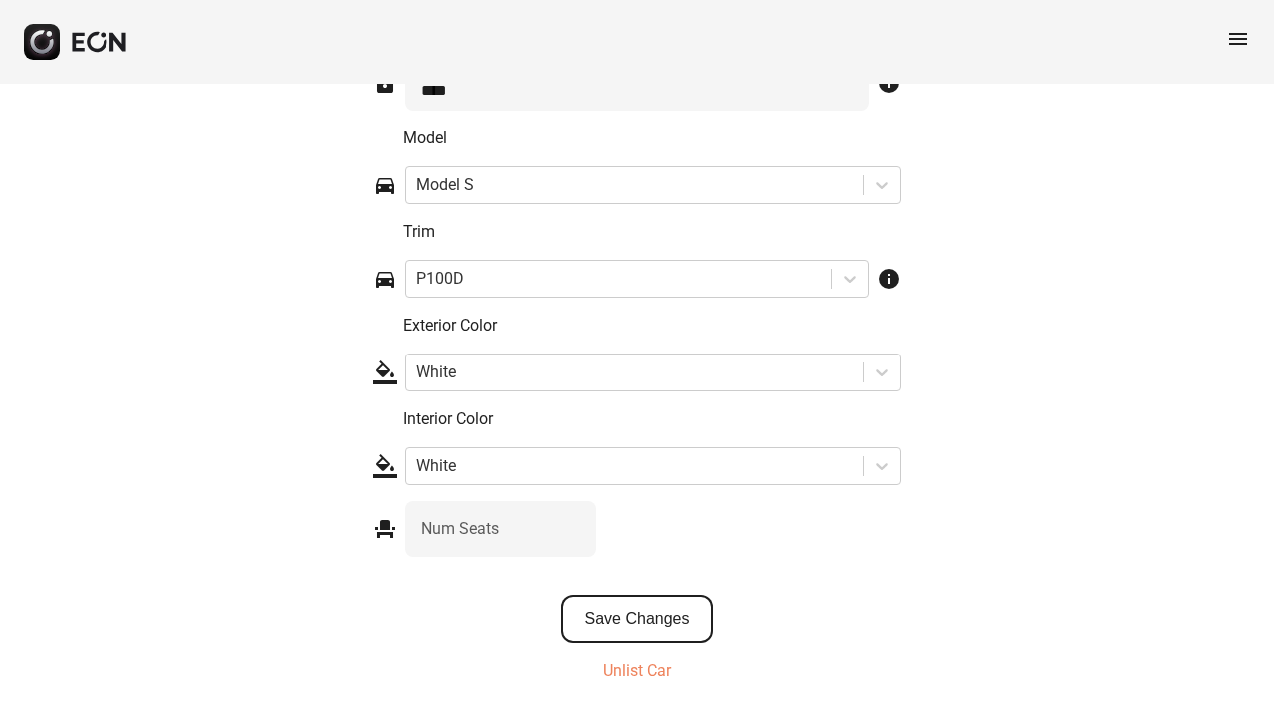
click at [630, 627] on button "Save Changes" at bounding box center [638, 619] width 152 height 48
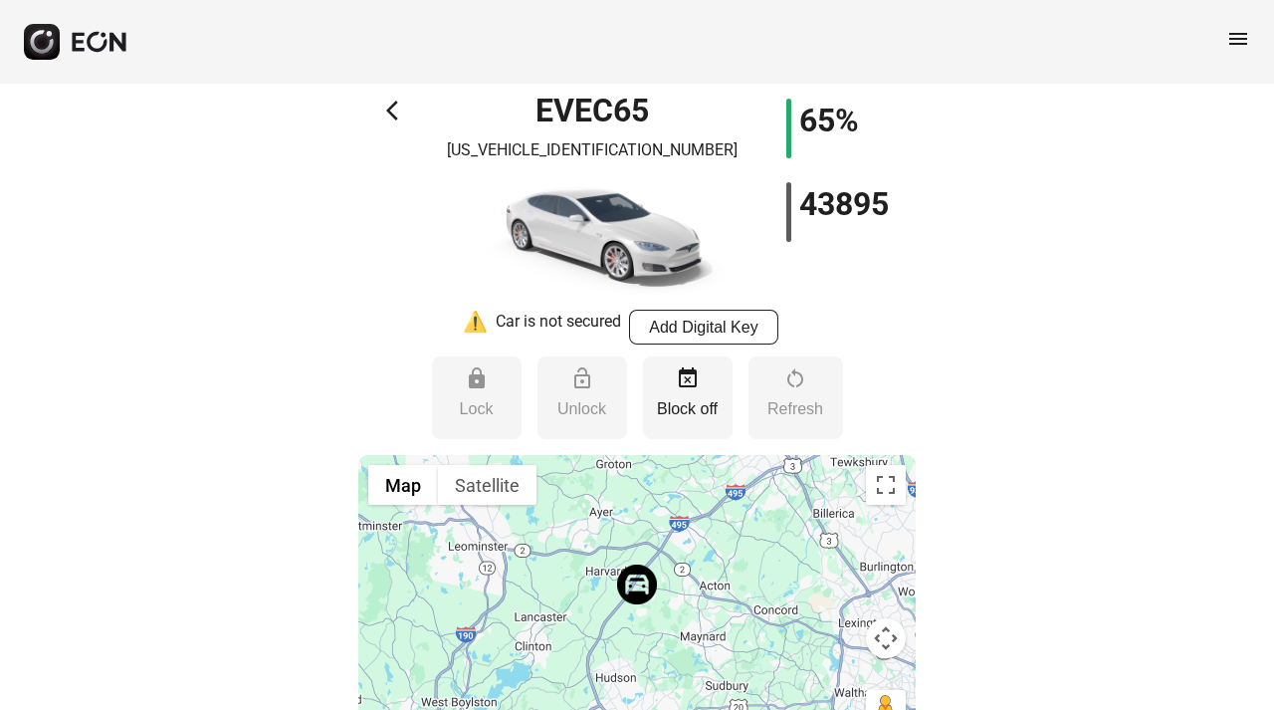
scroll to position [0, 0]
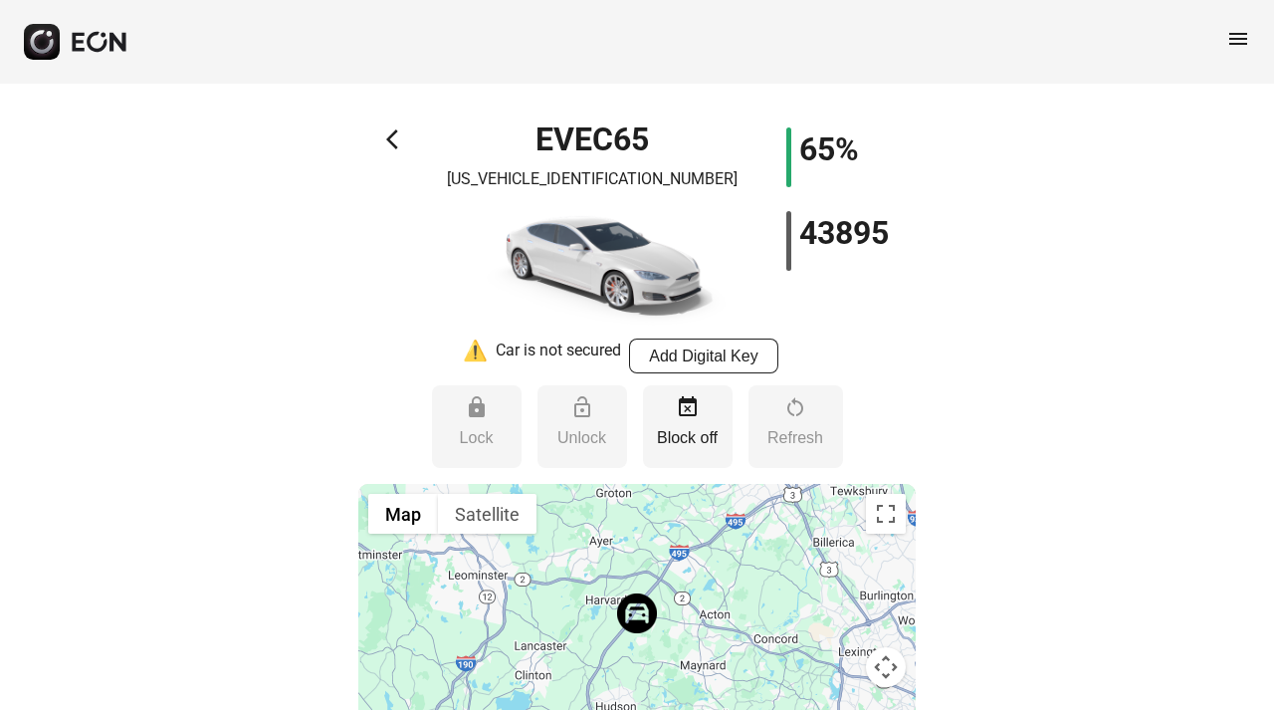
click at [1240, 32] on span "menu" at bounding box center [1239, 39] width 24 height 24
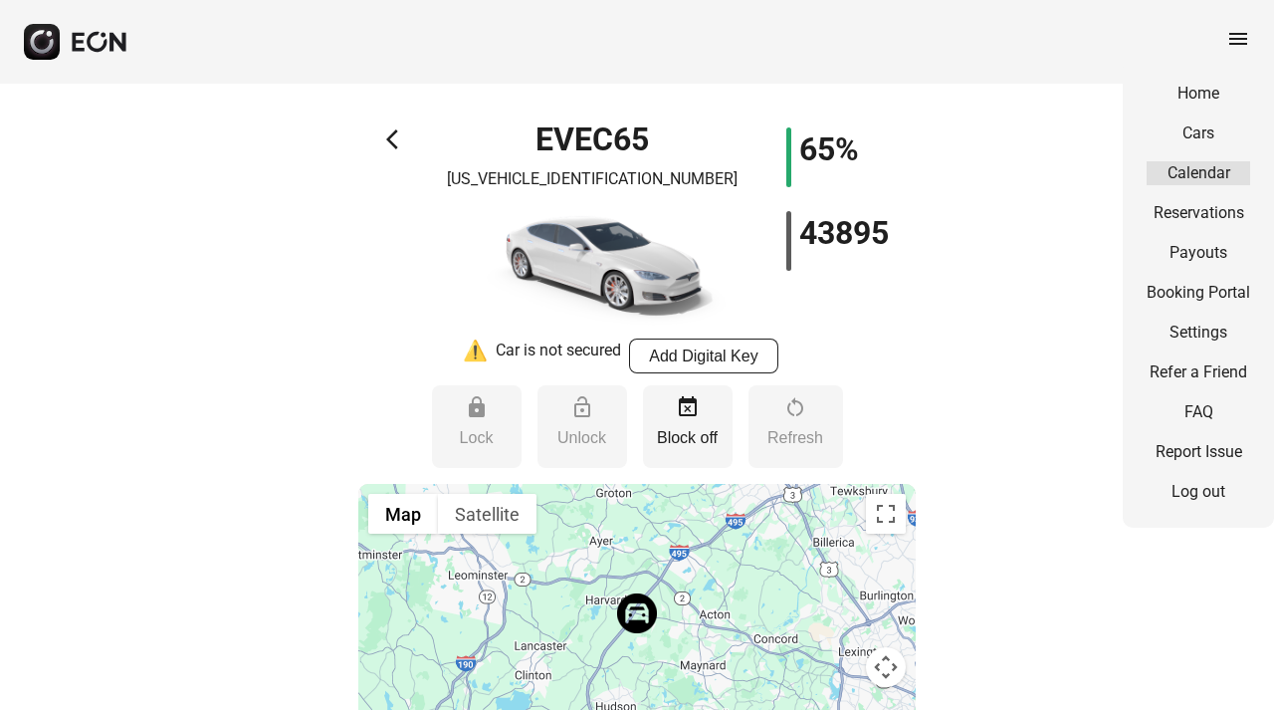
click at [1204, 169] on link "Calendar" at bounding box center [1199, 173] width 104 height 24
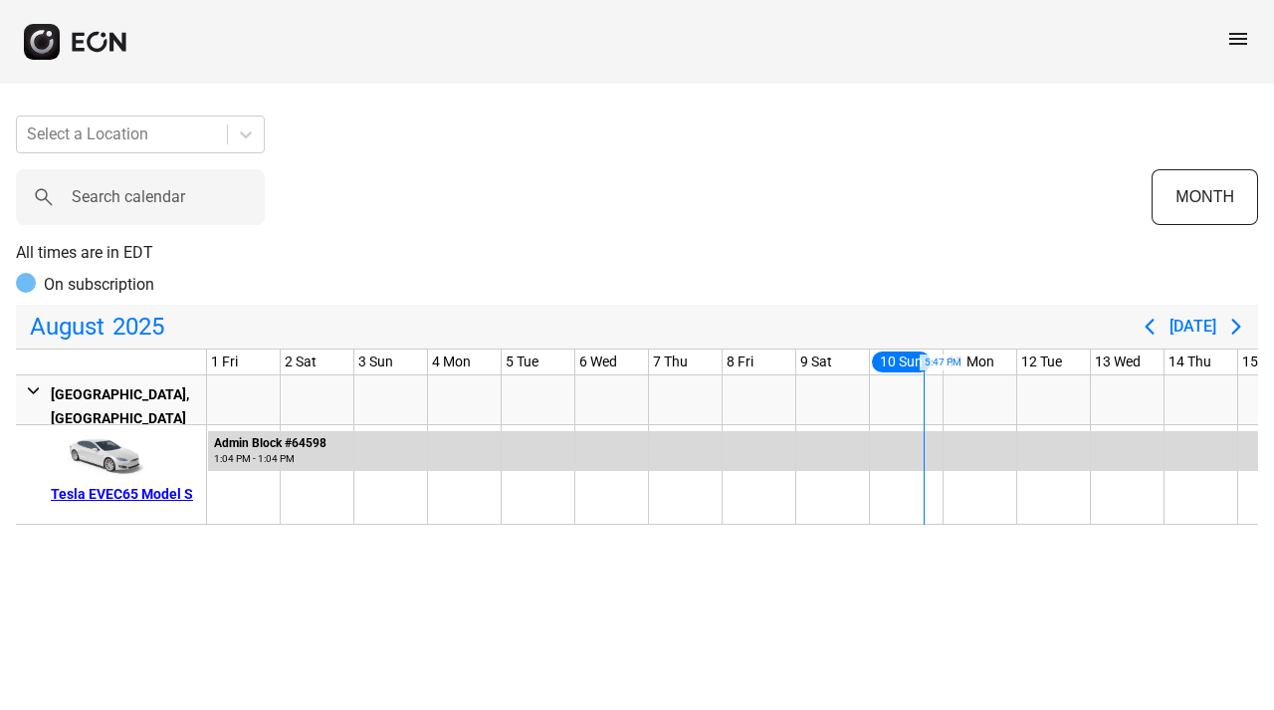
scroll to position [0, 664]
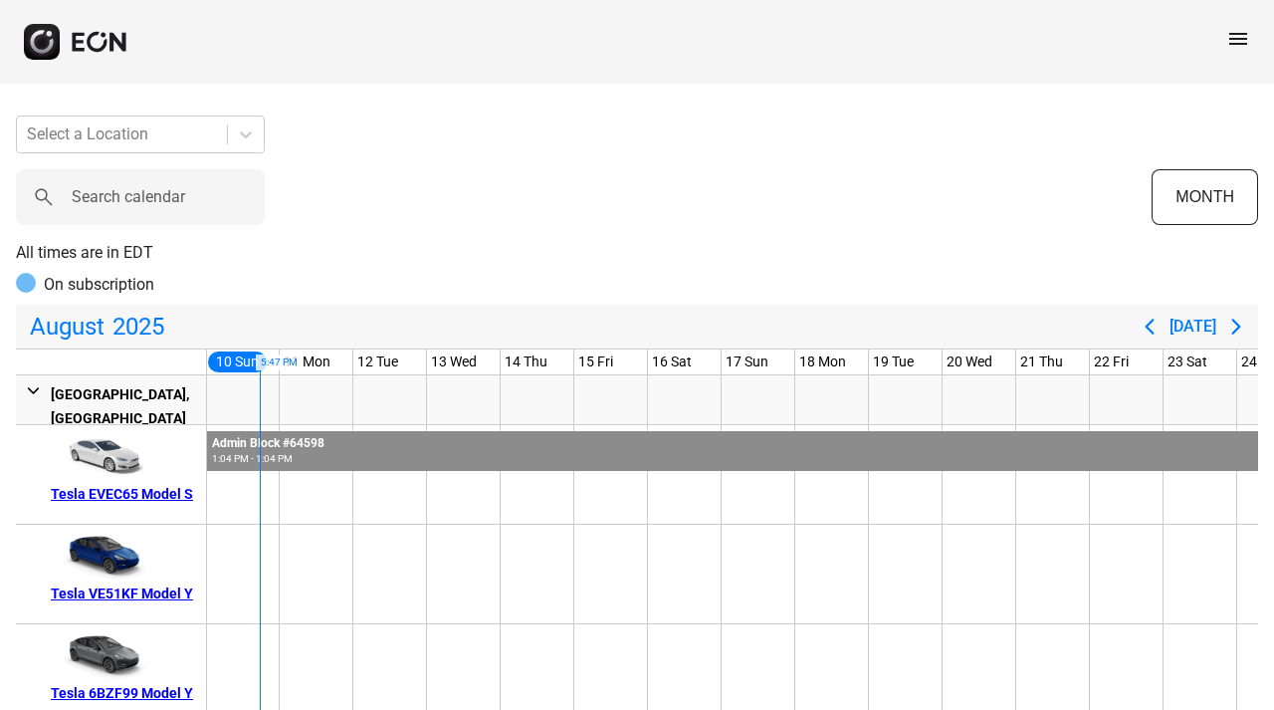
click at [296, 451] on div "1:04 PM - 1:04 PM" at bounding box center [268, 458] width 113 height 15
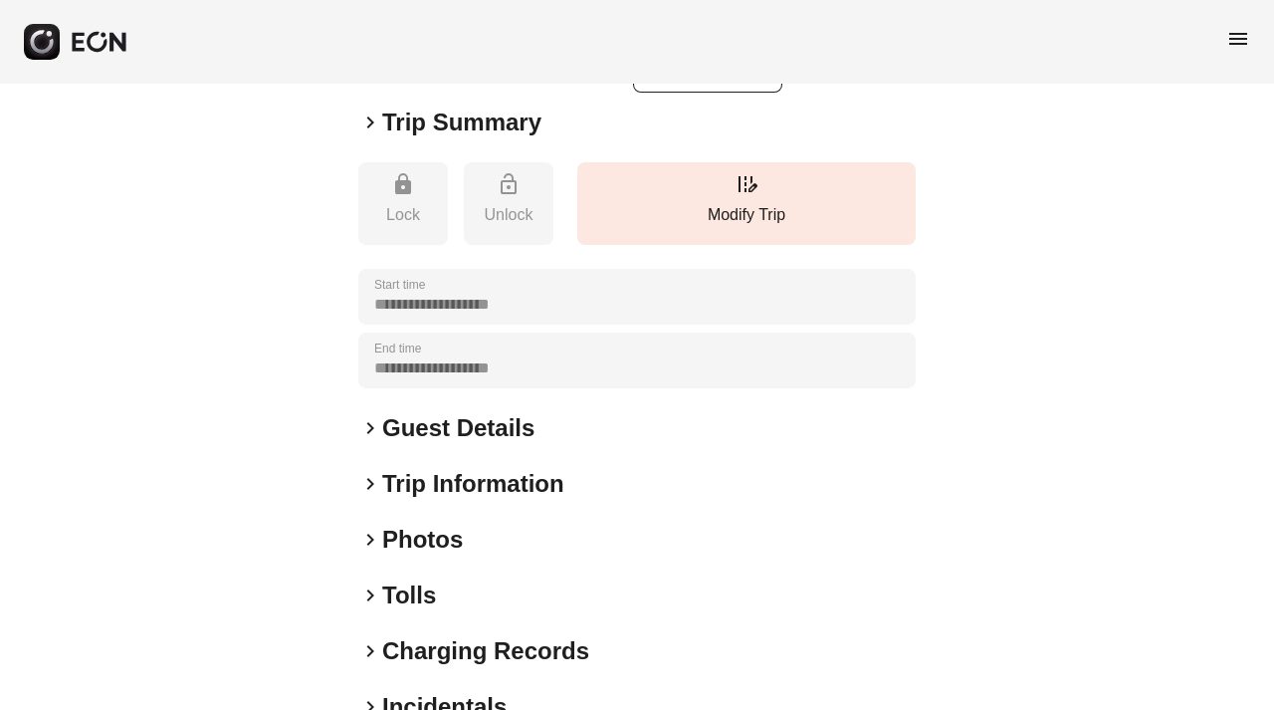
scroll to position [222, 0]
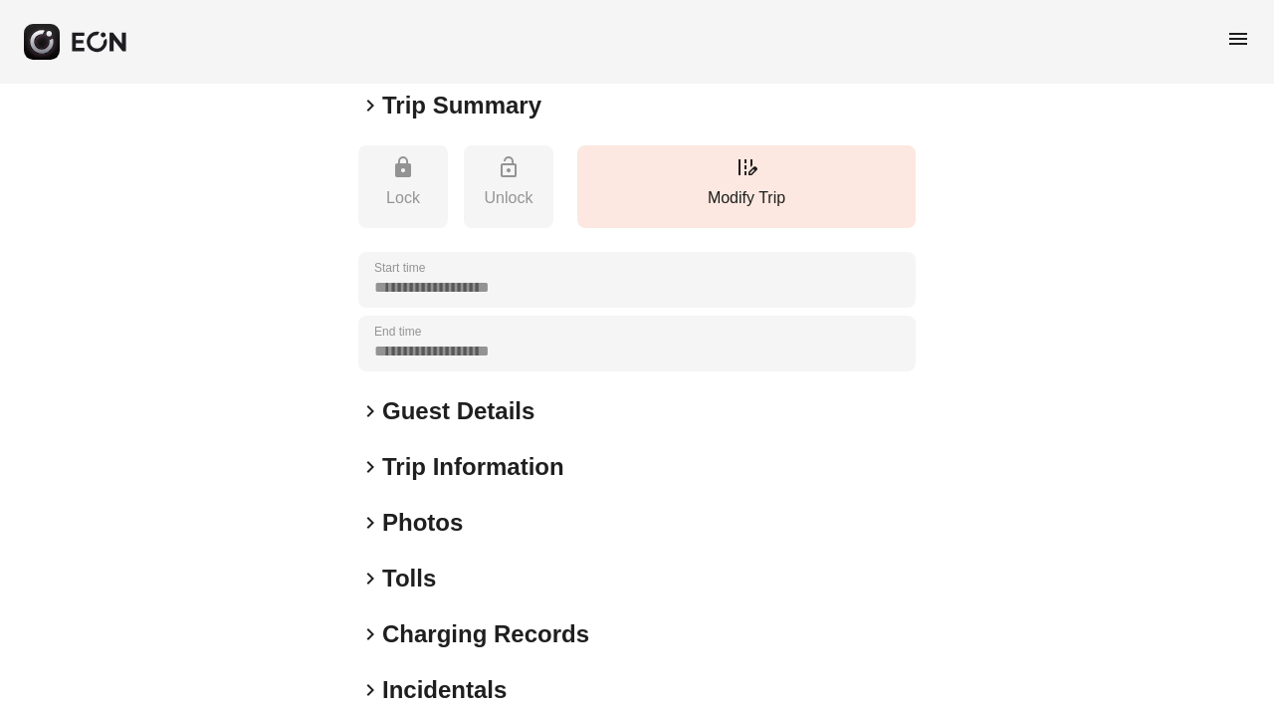
click at [468, 343] on div "**********" at bounding box center [637, 344] width 558 height 56
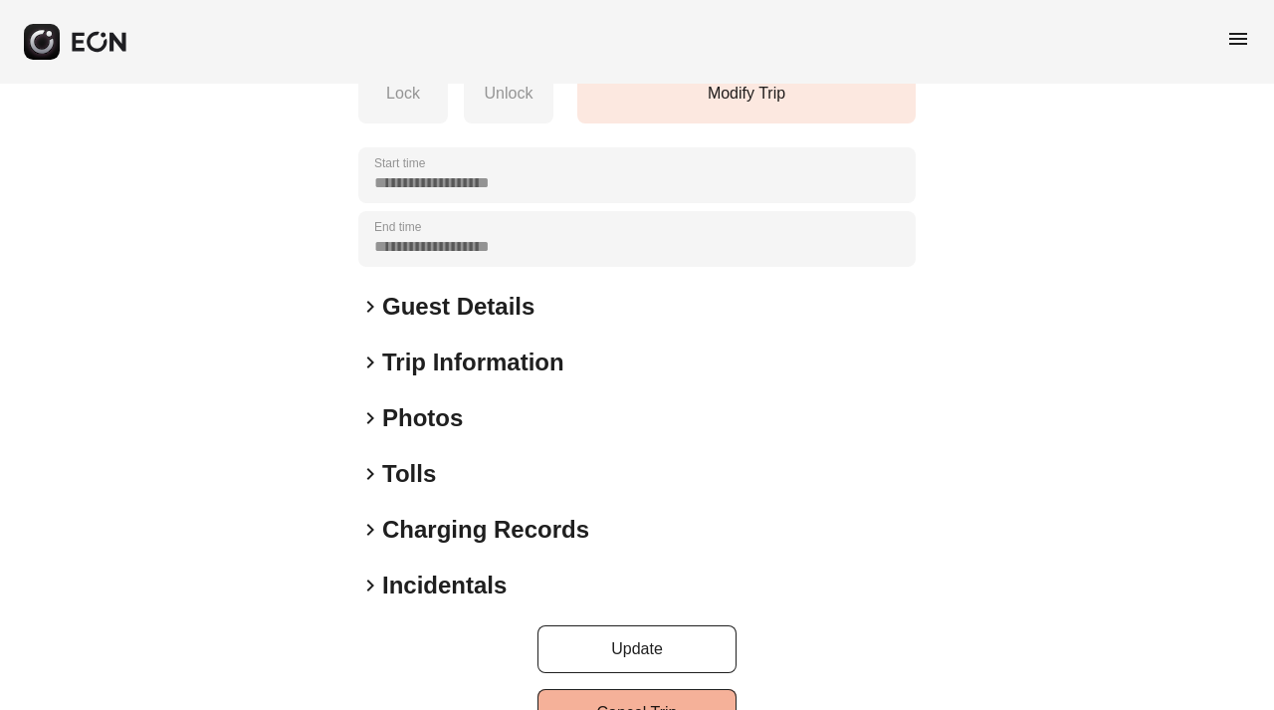
scroll to position [381, 0]
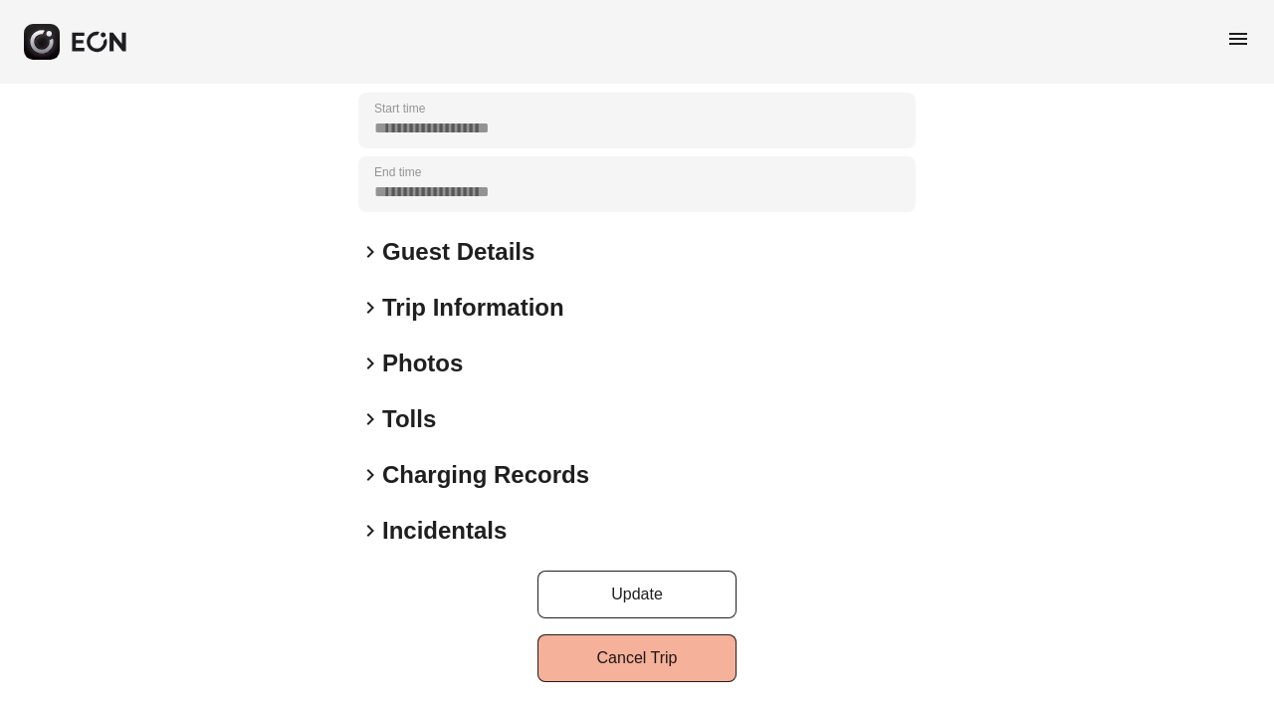
click at [464, 303] on h2 "Trip Information" at bounding box center [473, 308] width 182 height 32
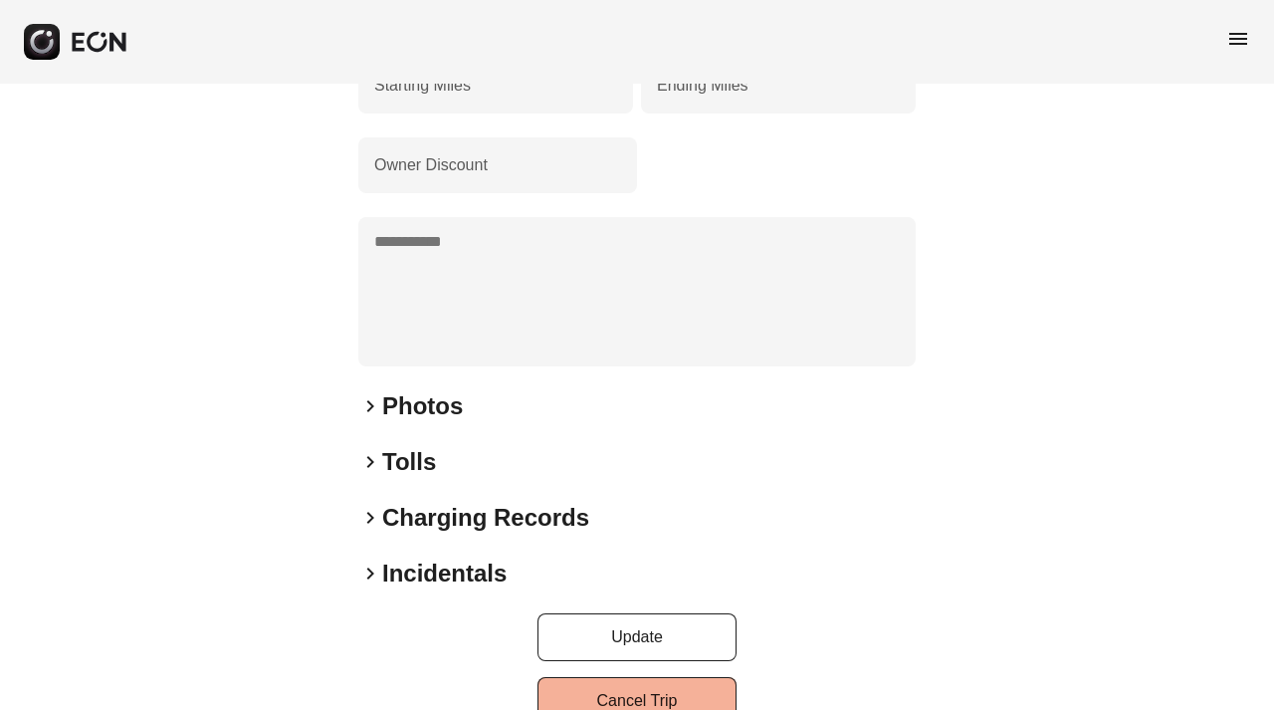
scroll to position [714, 0]
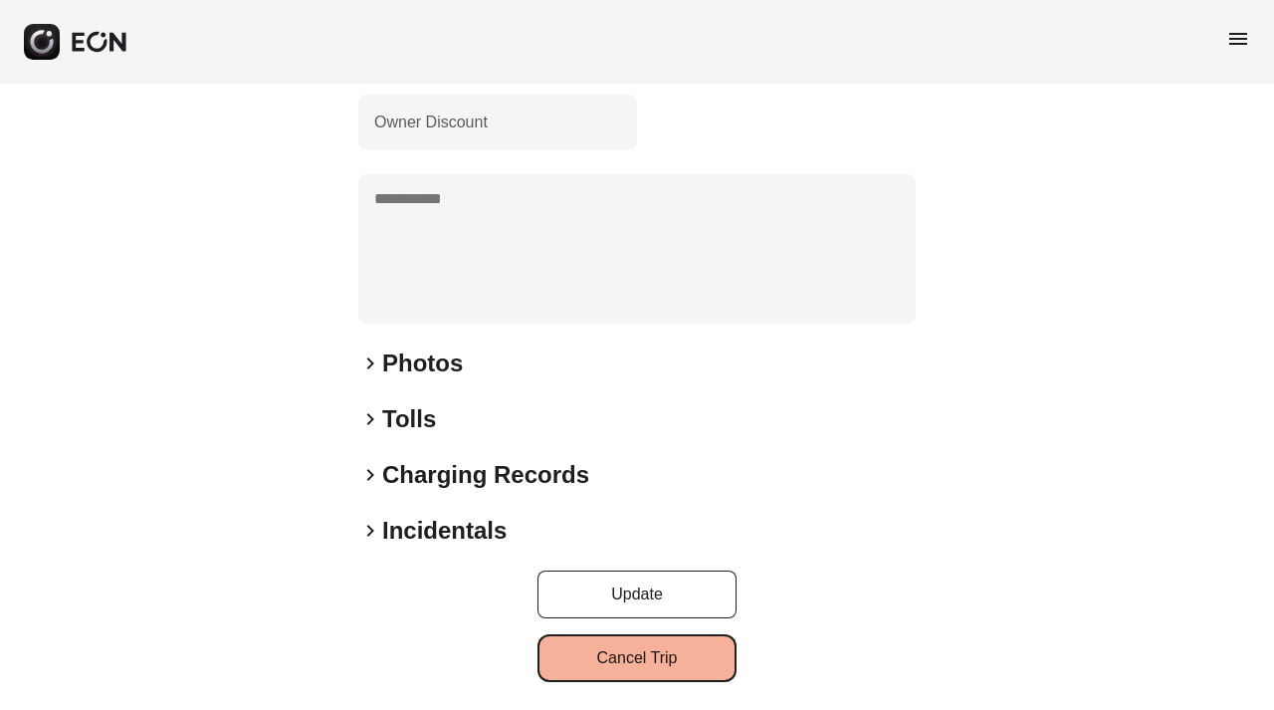
click at [646, 662] on button "Cancel Trip" at bounding box center [637, 658] width 199 height 48
click at [1241, 43] on span "menu" at bounding box center [1239, 39] width 24 height 24
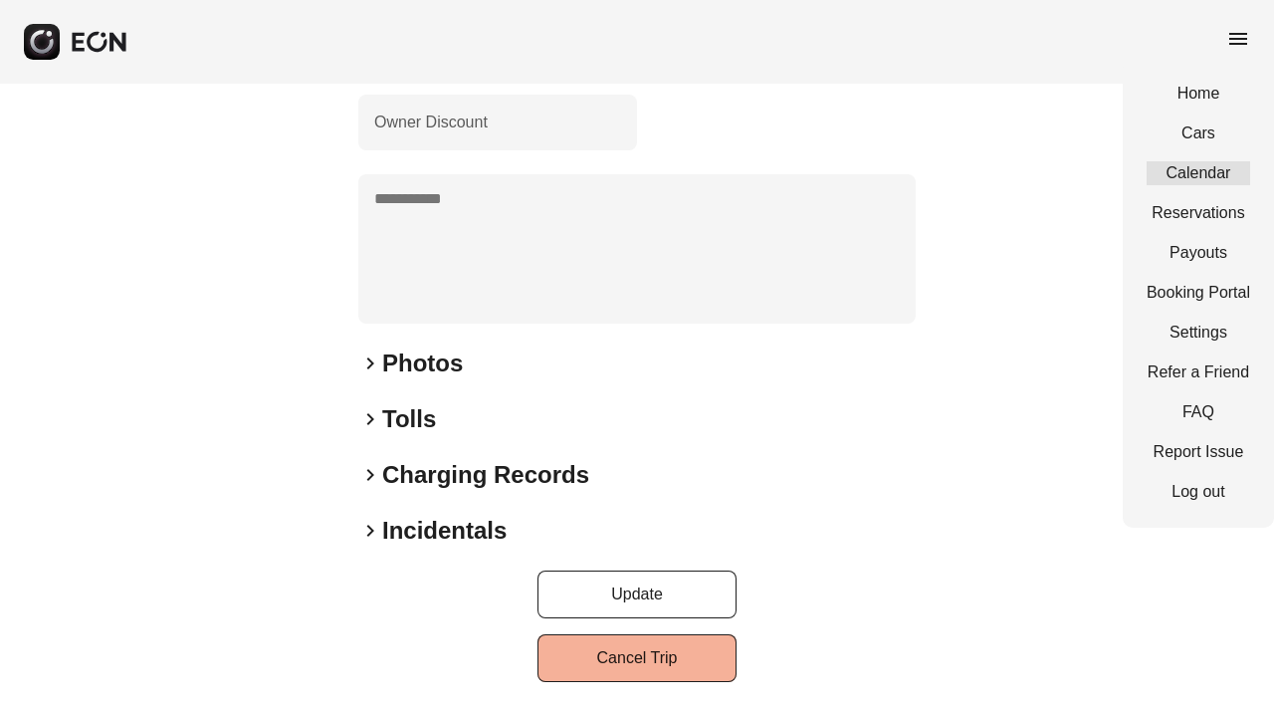
click at [1203, 172] on link "Calendar" at bounding box center [1199, 173] width 104 height 24
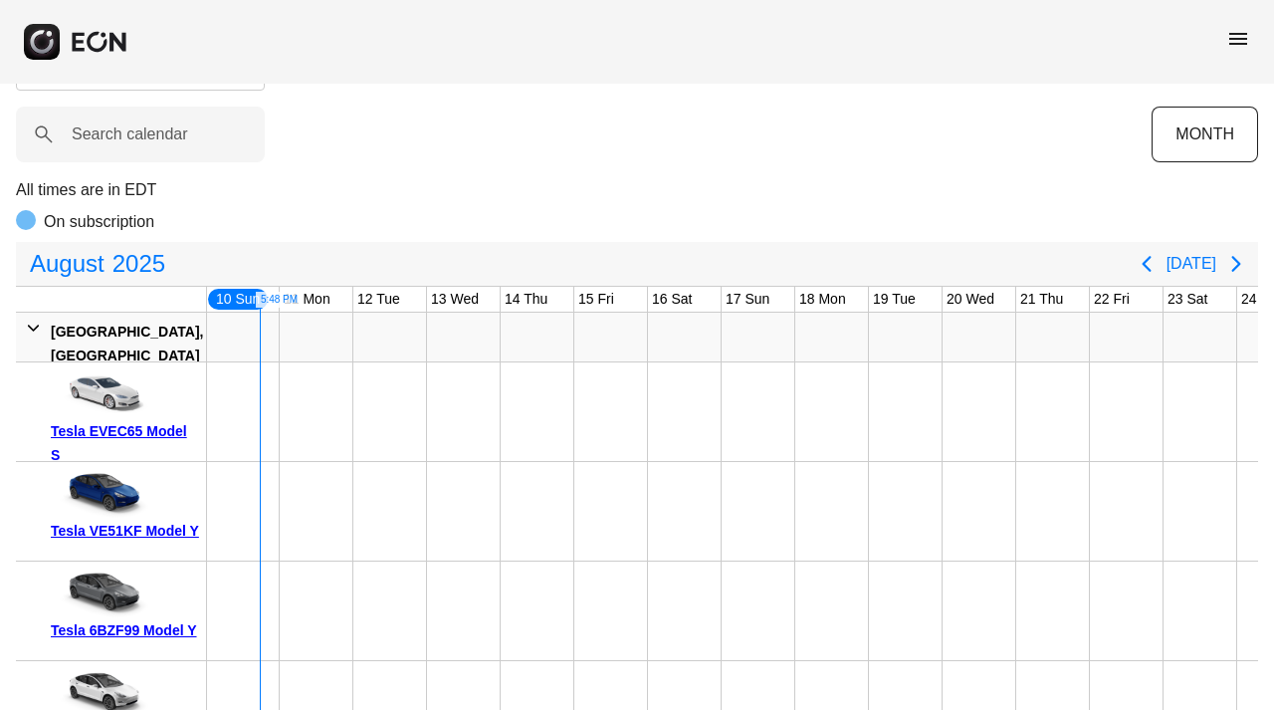
scroll to position [129, 0]
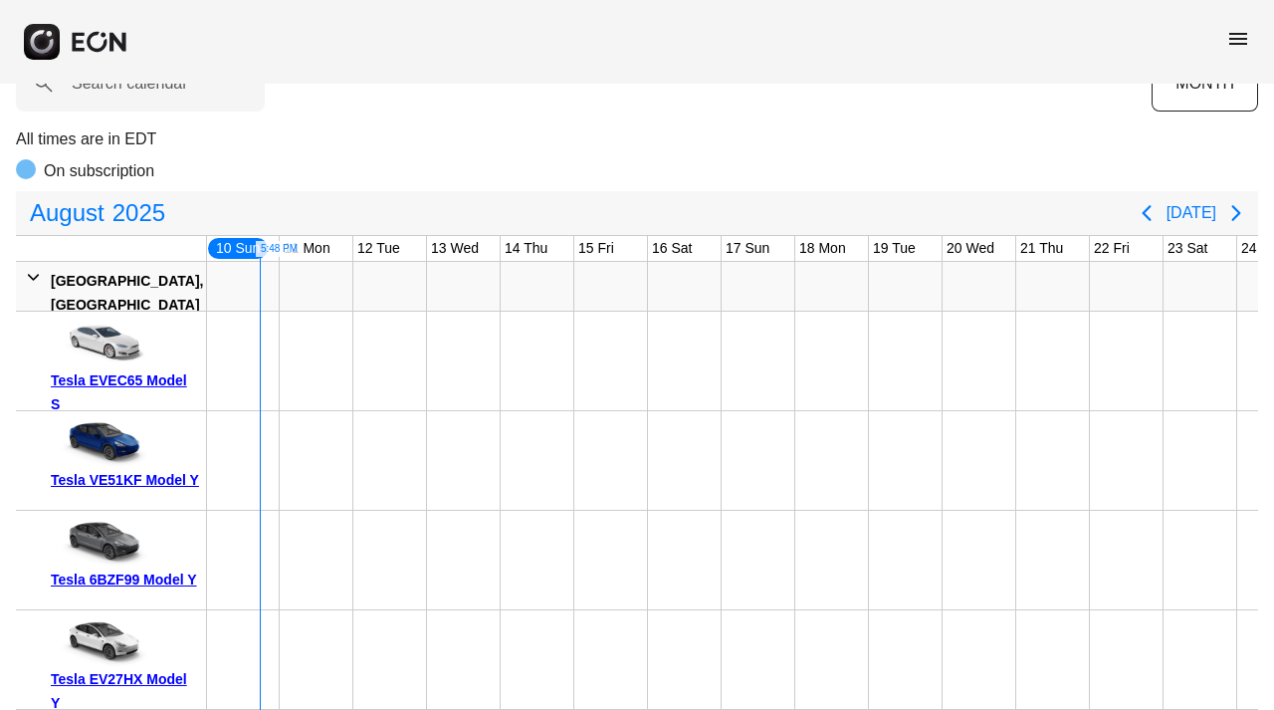
click at [23, 159] on div at bounding box center [26, 169] width 20 height 20
click at [1241, 36] on span "menu" at bounding box center [1239, 39] width 24 height 24
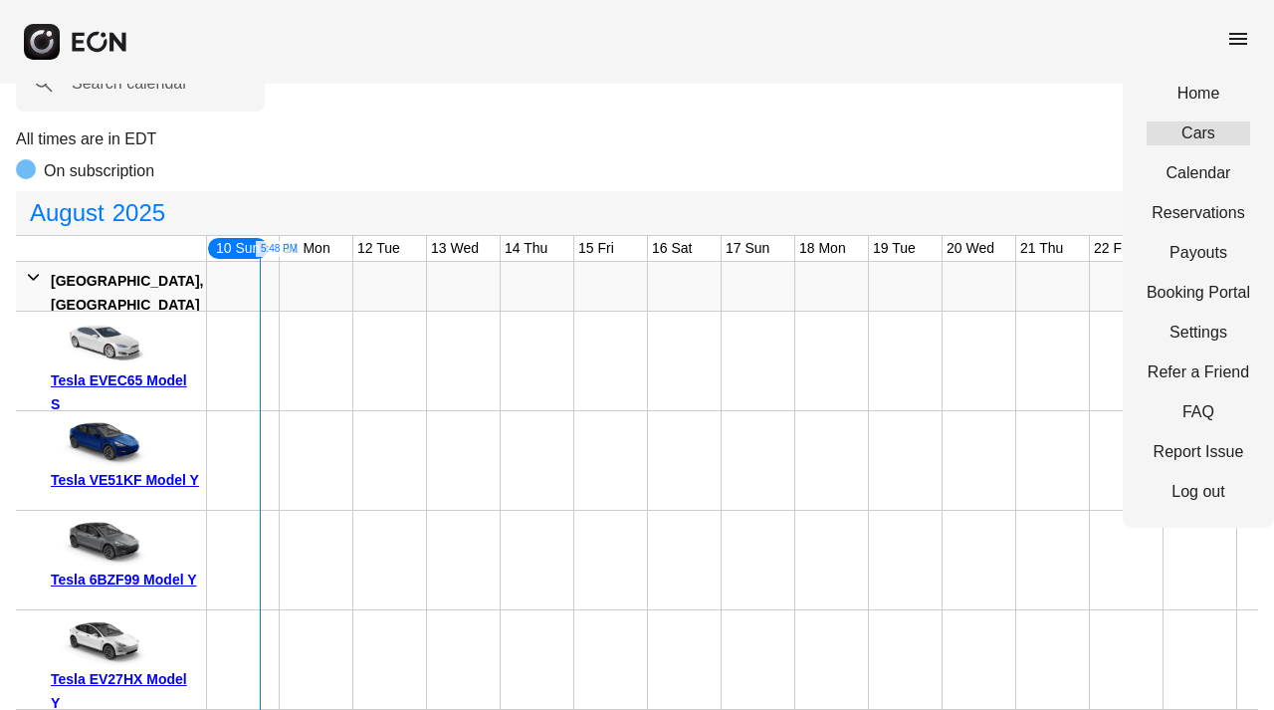
click at [1200, 133] on link "Cars" at bounding box center [1199, 133] width 104 height 24
